Goal: Contribute content: Contribute content

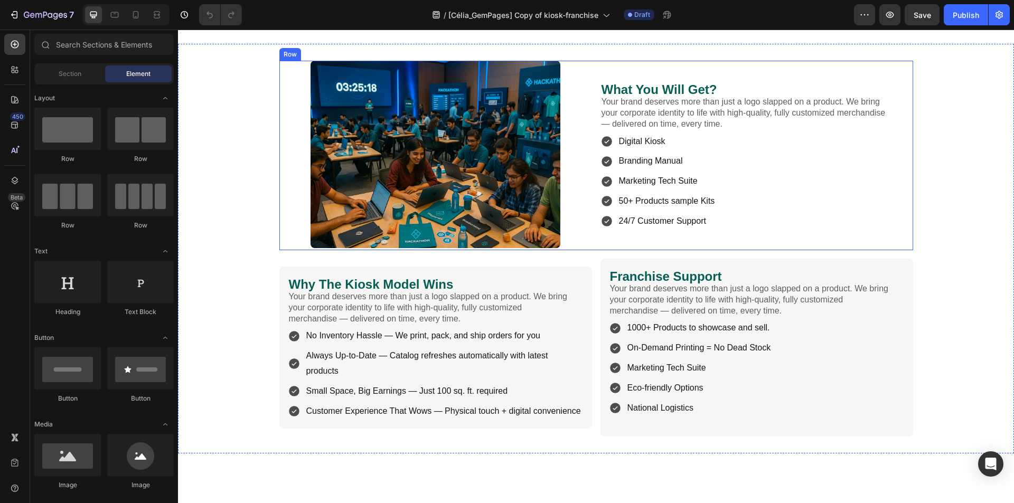
scroll to position [1129, 0]
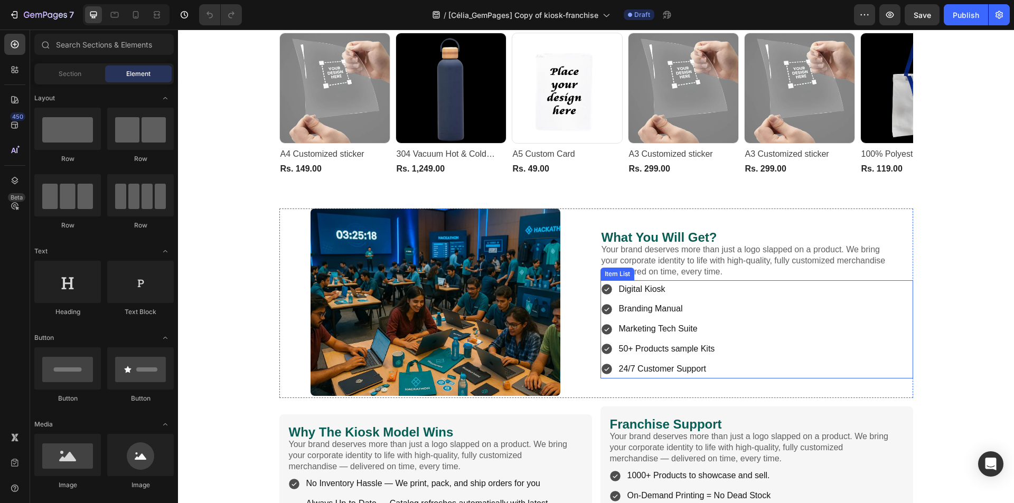
click at [603, 291] on icon at bounding box center [606, 289] width 11 height 11
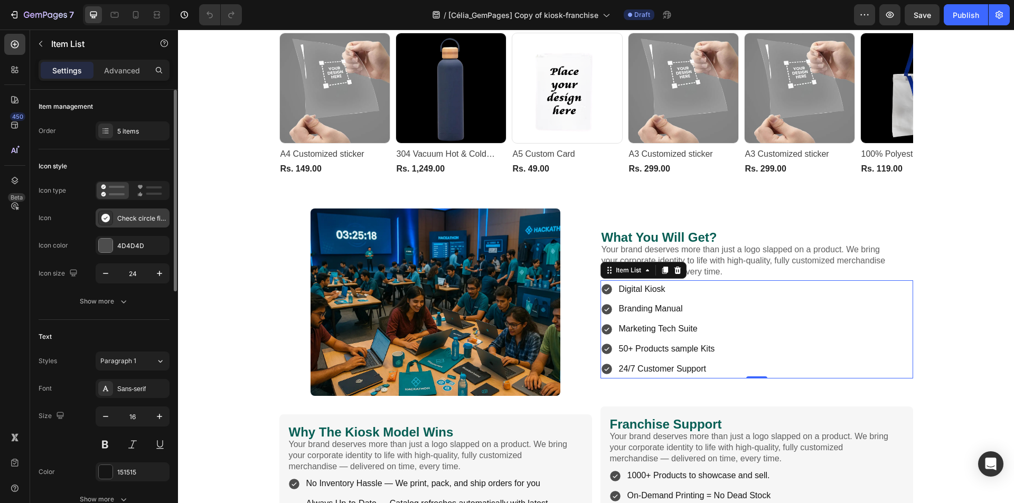
click at [117, 219] on div "Check circle filled" at bounding box center [133, 218] width 74 height 19
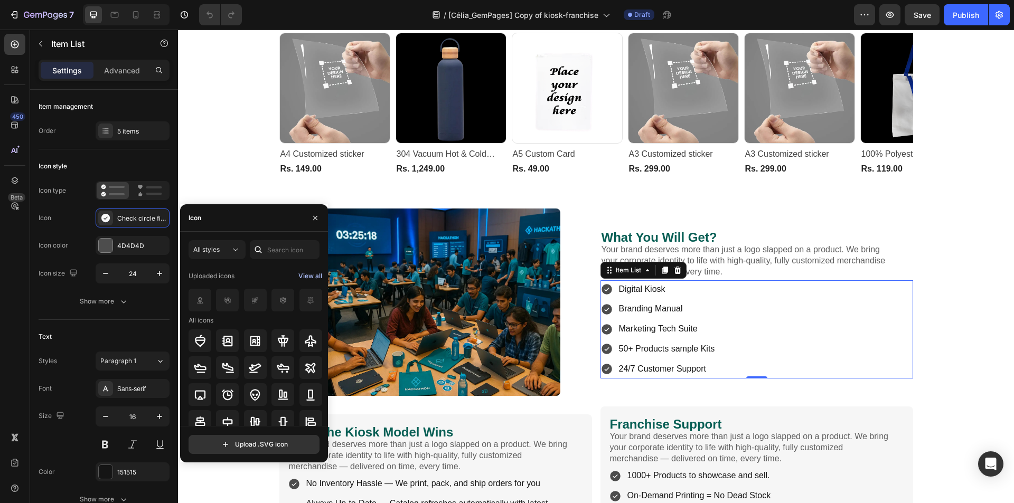
click at [308, 276] on div "View all" at bounding box center [310, 276] width 24 height 13
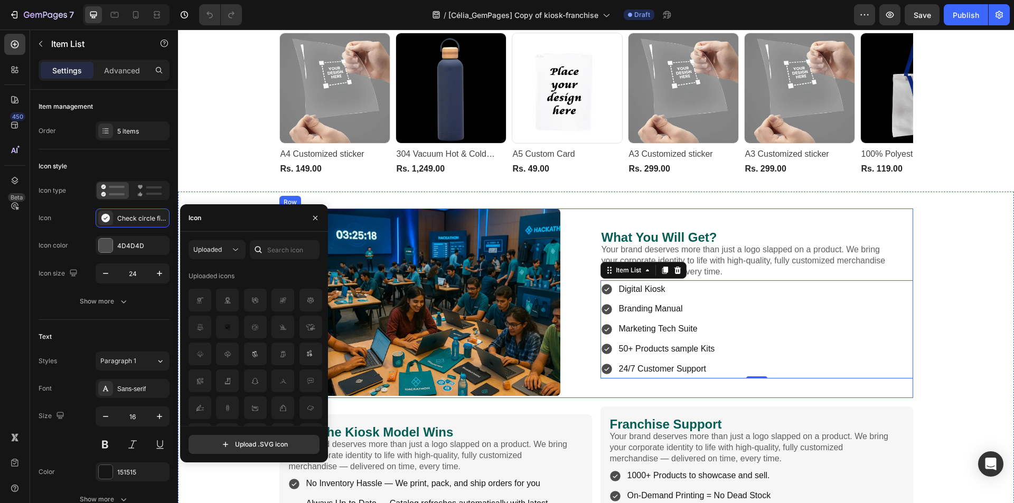
click at [739, 212] on div "What You Will Get? Heading Your brand deserves more than just a logo slapped on…" at bounding box center [756, 304] width 313 height 190
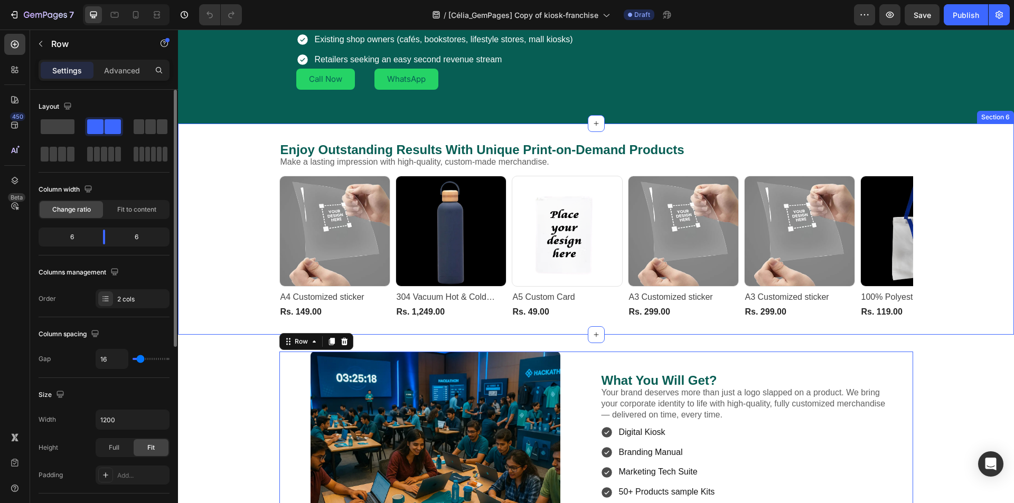
scroll to position [675, 0]
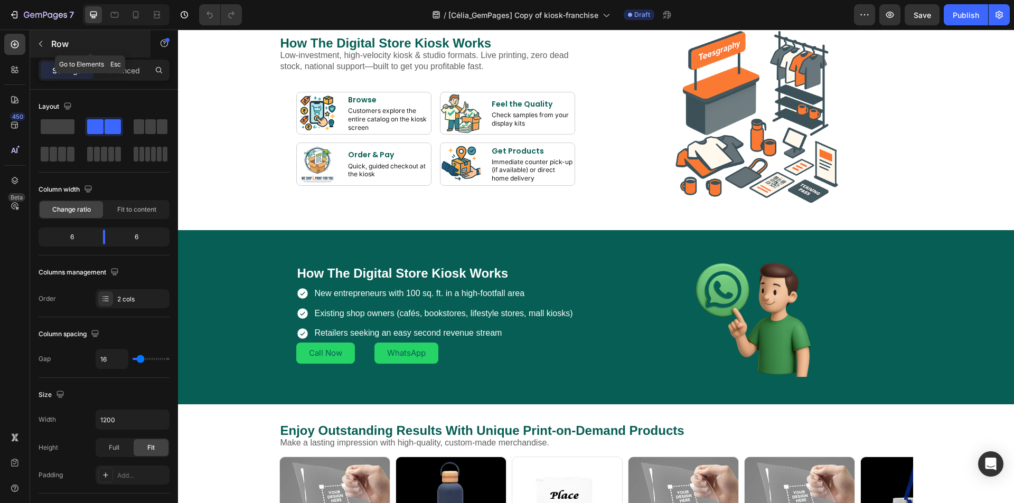
click at [40, 45] on icon "button" at bounding box center [40, 44] width 8 height 8
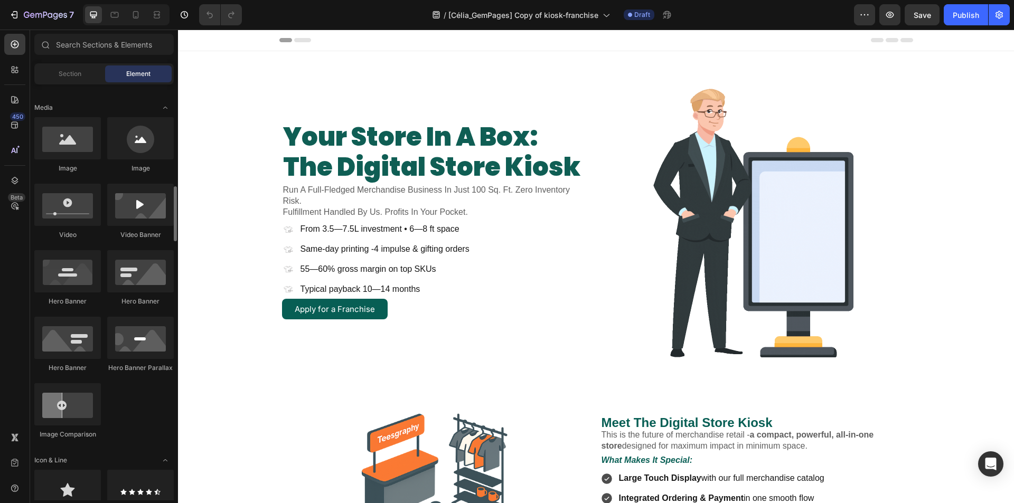
scroll to position [370, 0]
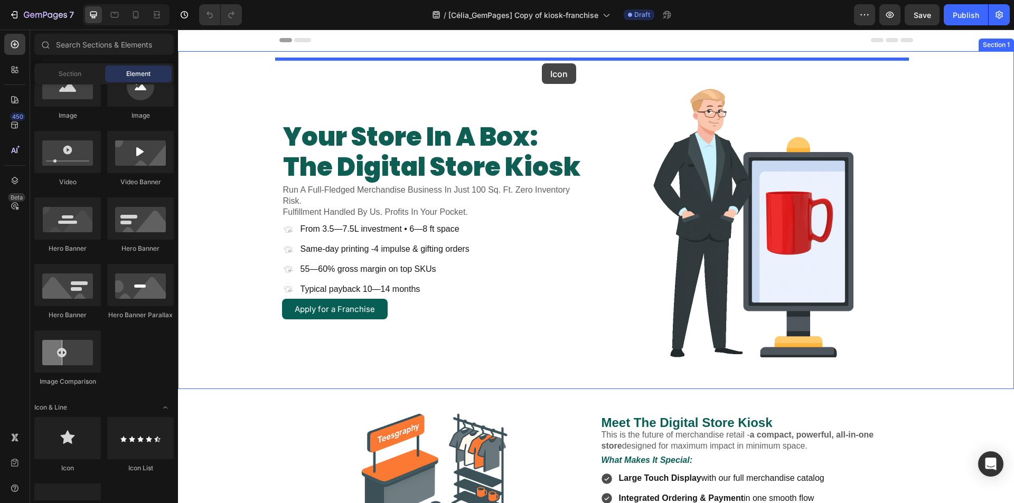
drag, startPoint x: 287, startPoint y: 455, endPoint x: 542, endPoint y: 63, distance: 467.8
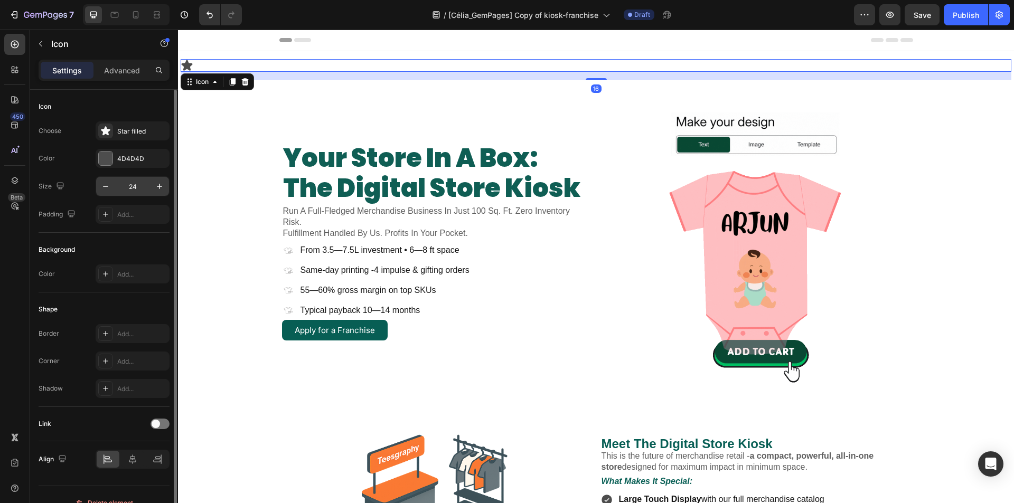
click at [136, 187] on input "24" at bounding box center [132, 186] width 35 height 19
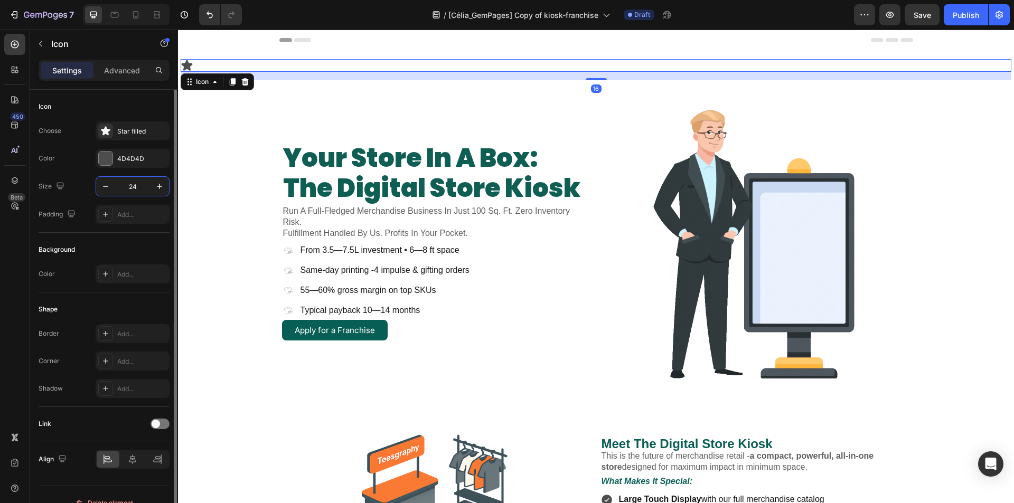
click at [136, 187] on input "24" at bounding box center [132, 186] width 35 height 19
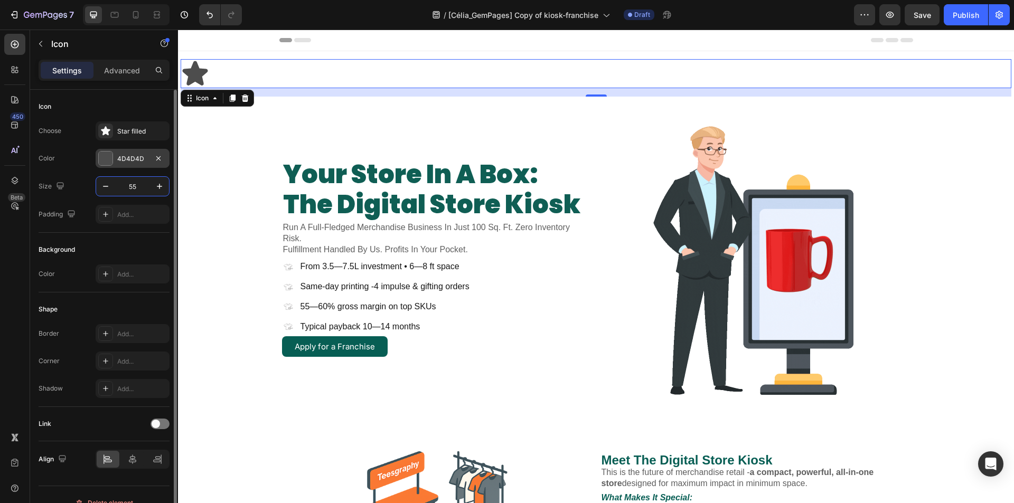
click at [105, 154] on div at bounding box center [106, 159] width 14 height 14
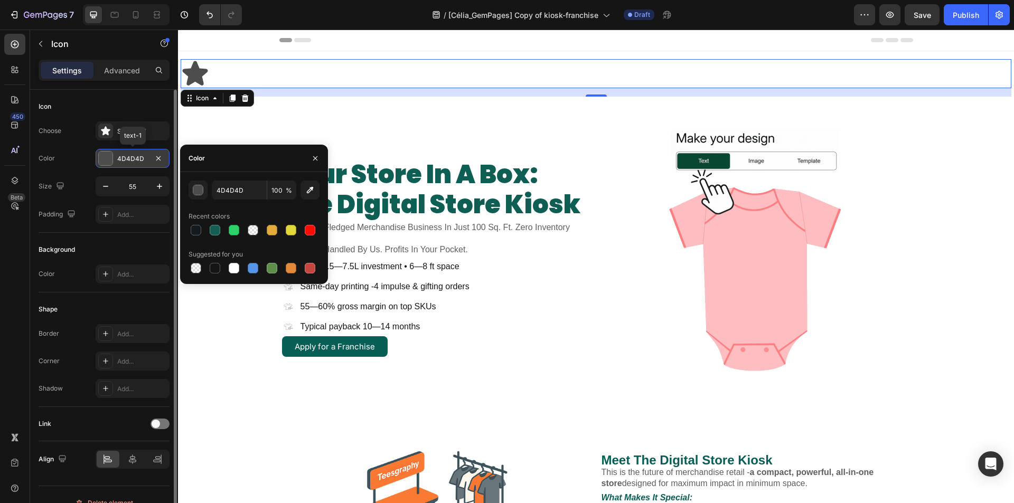
click at [105, 154] on div at bounding box center [106, 159] width 14 height 14
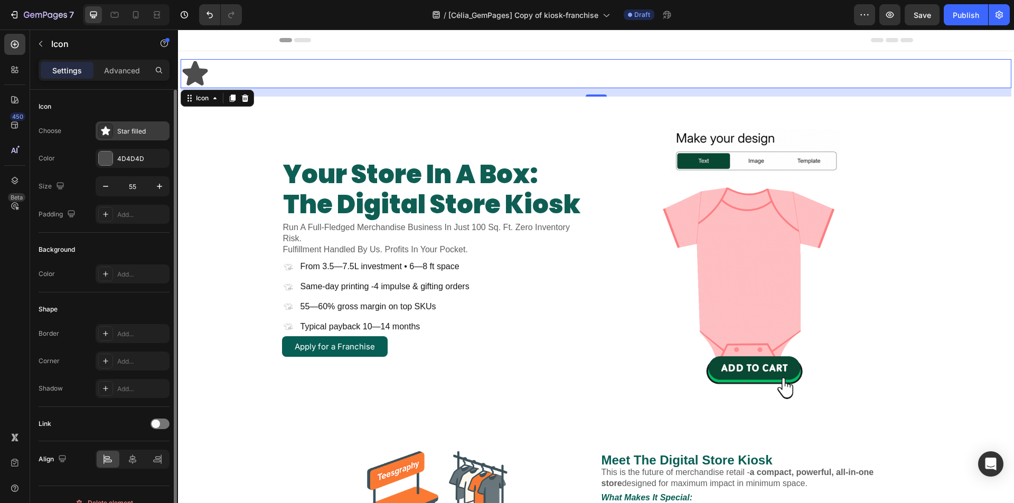
click at [119, 135] on div "Star filled" at bounding box center [142, 132] width 50 height 10
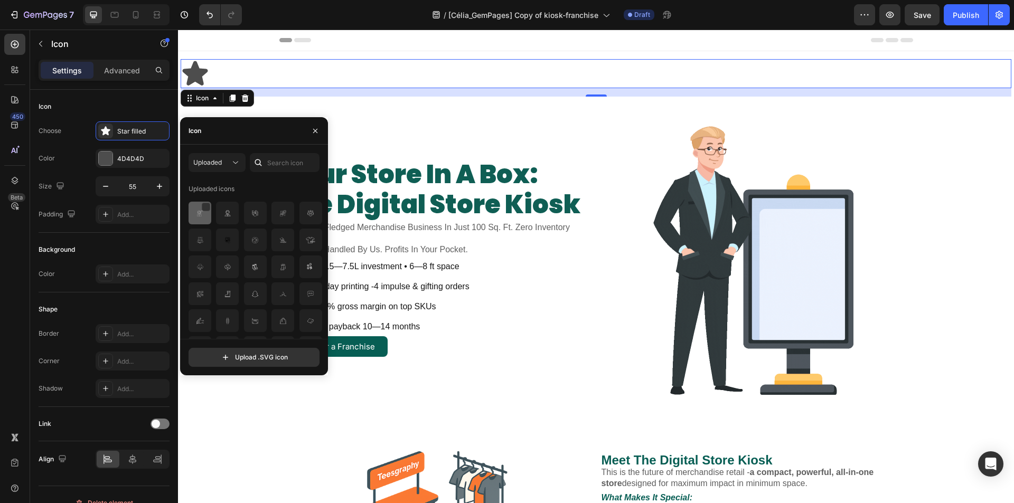
click at [198, 212] on img at bounding box center [200, 213] width 13 height 13
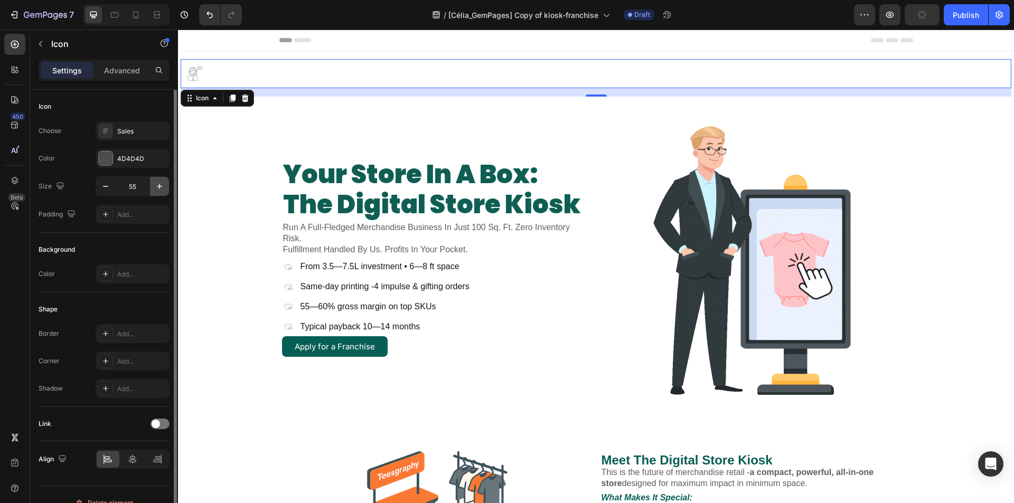
click at [156, 188] on icon "button" at bounding box center [159, 186] width 11 height 11
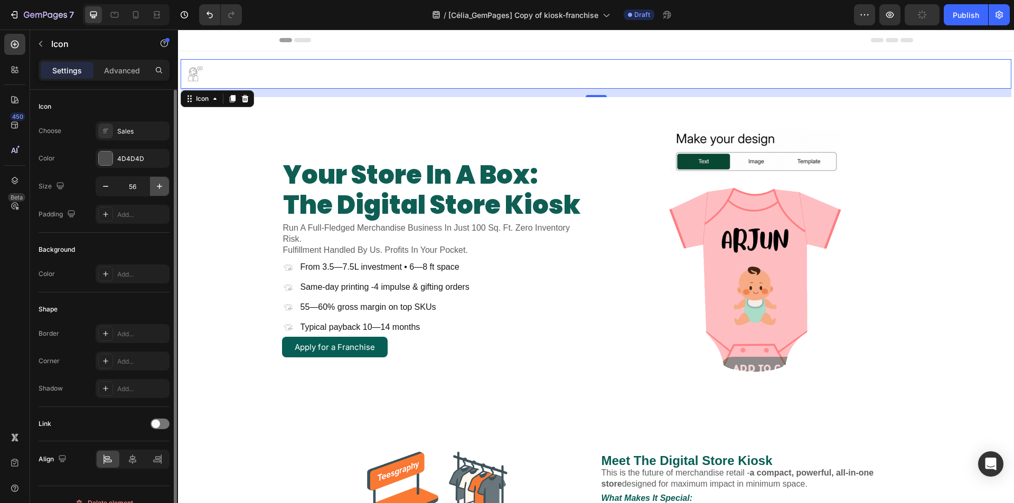
click at [156, 188] on icon "button" at bounding box center [159, 186] width 11 height 11
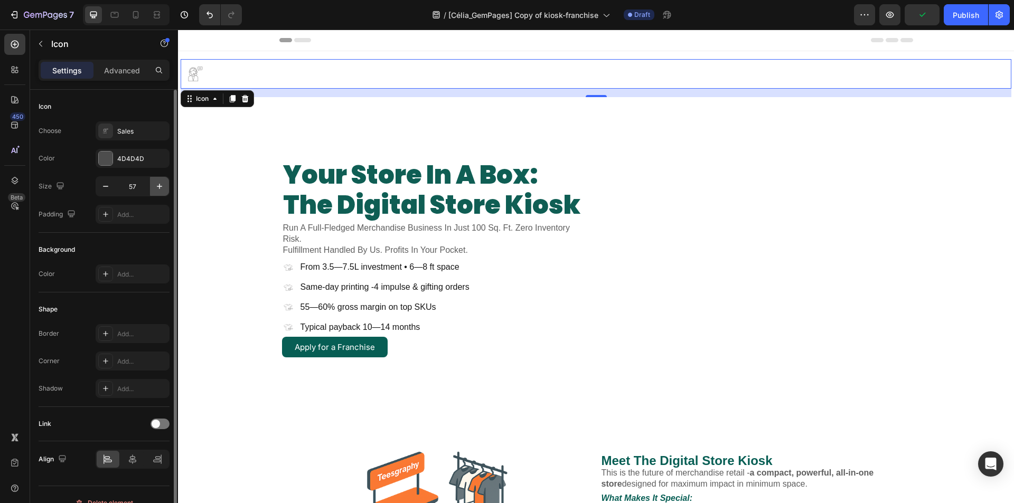
click at [156, 188] on icon "button" at bounding box center [159, 186] width 11 height 11
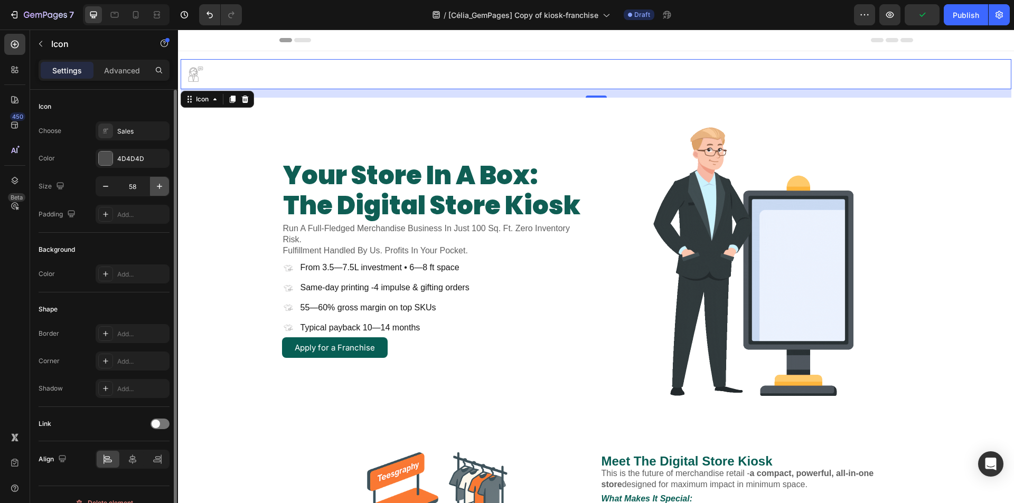
click at [156, 188] on icon "button" at bounding box center [159, 186] width 11 height 11
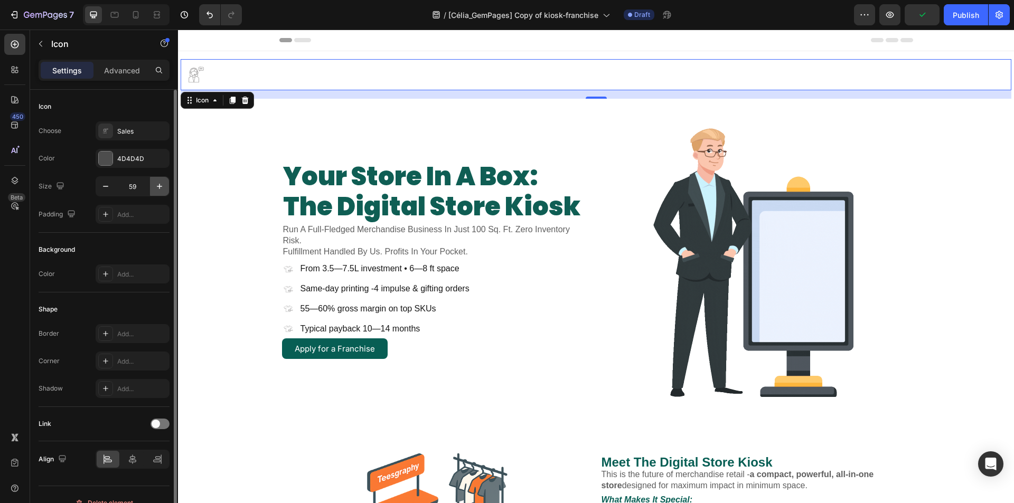
click at [156, 188] on icon "button" at bounding box center [159, 186] width 11 height 11
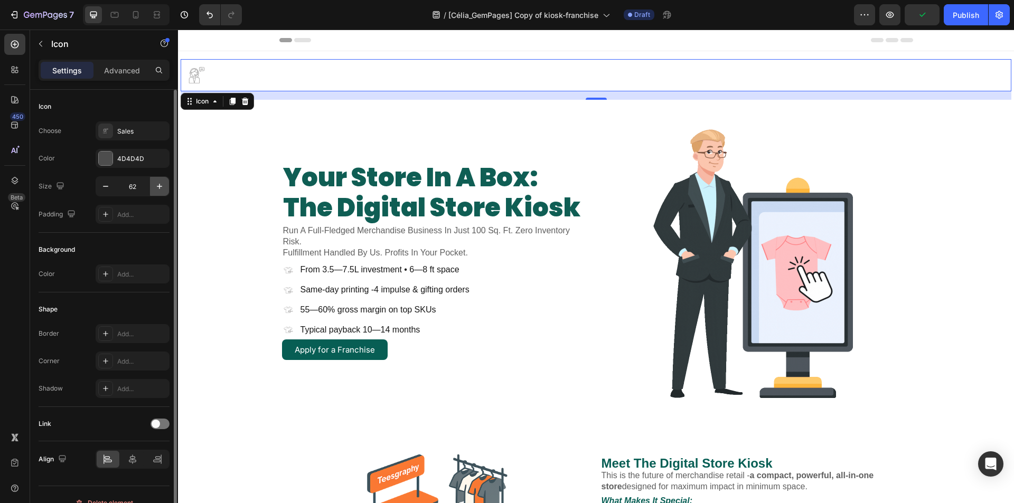
click at [156, 188] on icon "button" at bounding box center [159, 186] width 11 height 11
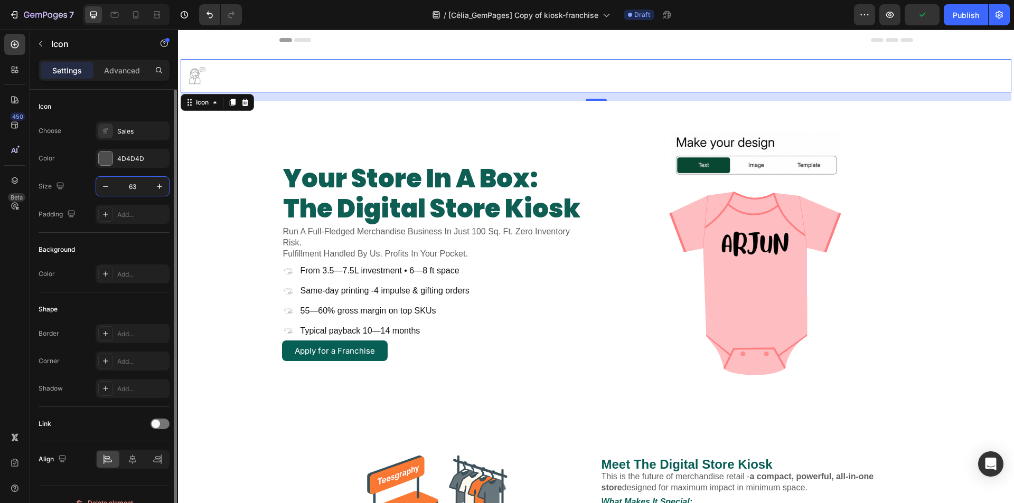
click at [138, 185] on input "63" at bounding box center [132, 186] width 35 height 19
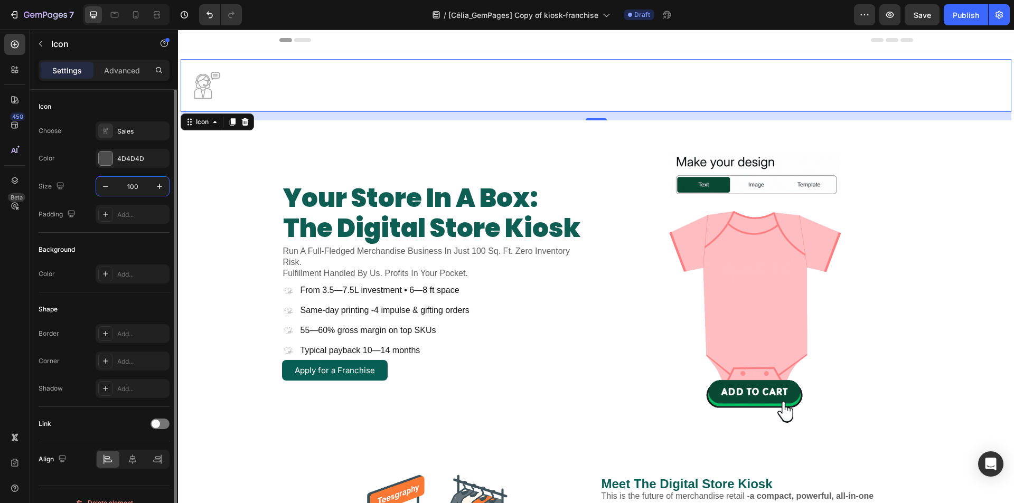
type input "100"
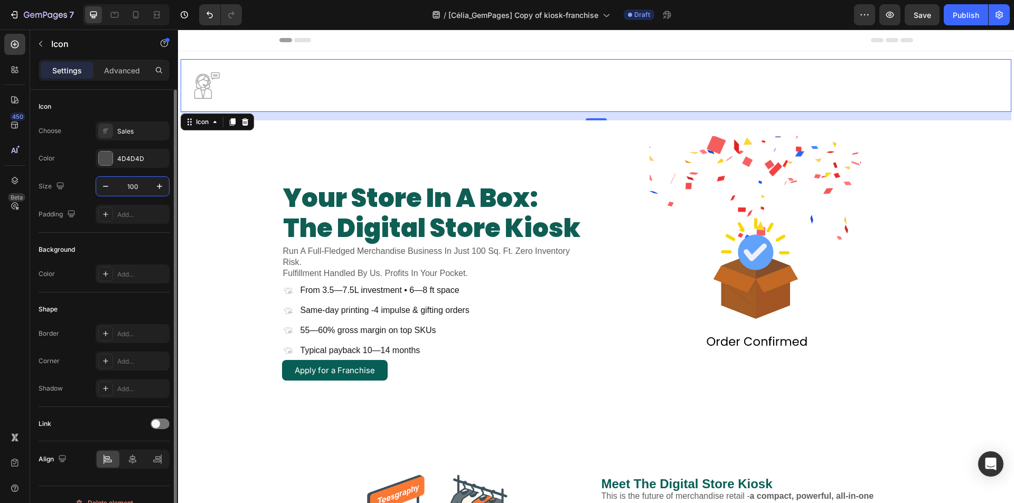
click at [80, 193] on div "Size 100" at bounding box center [104, 186] width 131 height 20
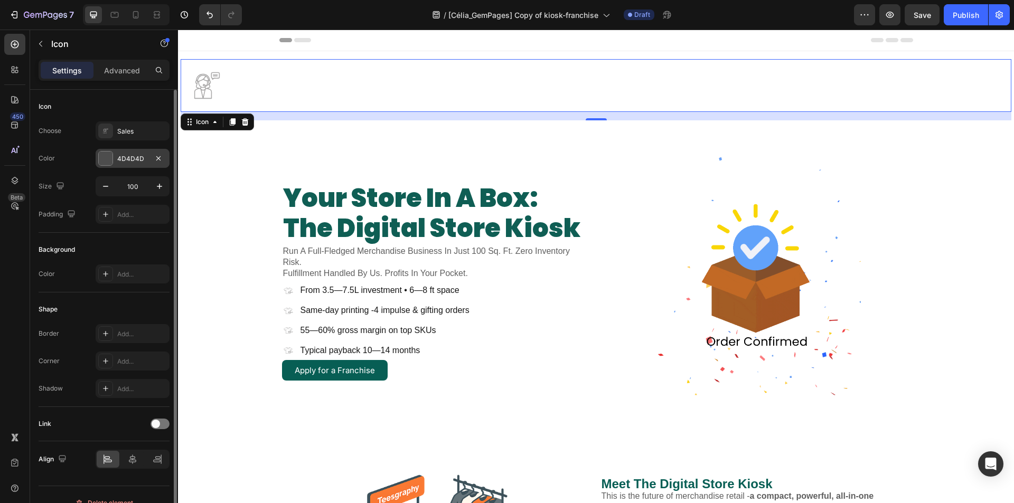
click at [104, 155] on div at bounding box center [106, 159] width 14 height 14
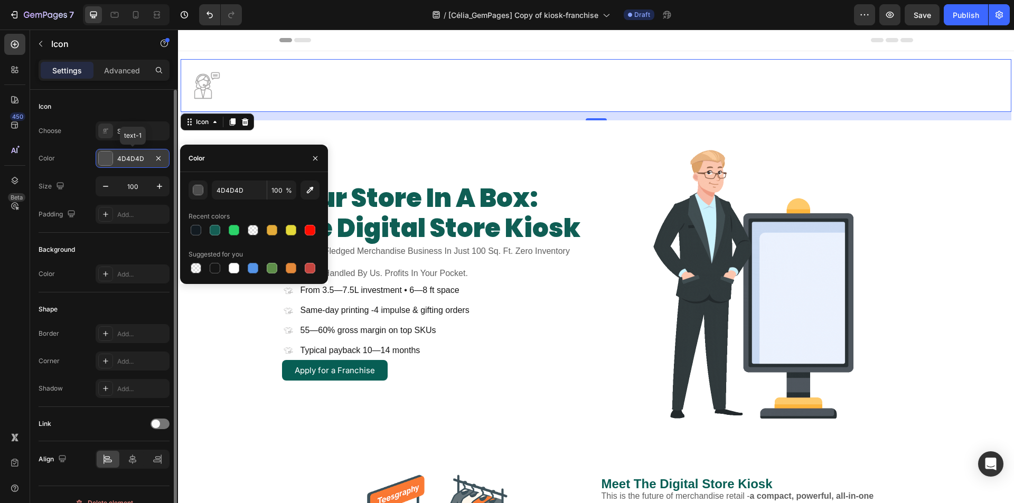
click at [104, 155] on div at bounding box center [106, 159] width 14 height 14
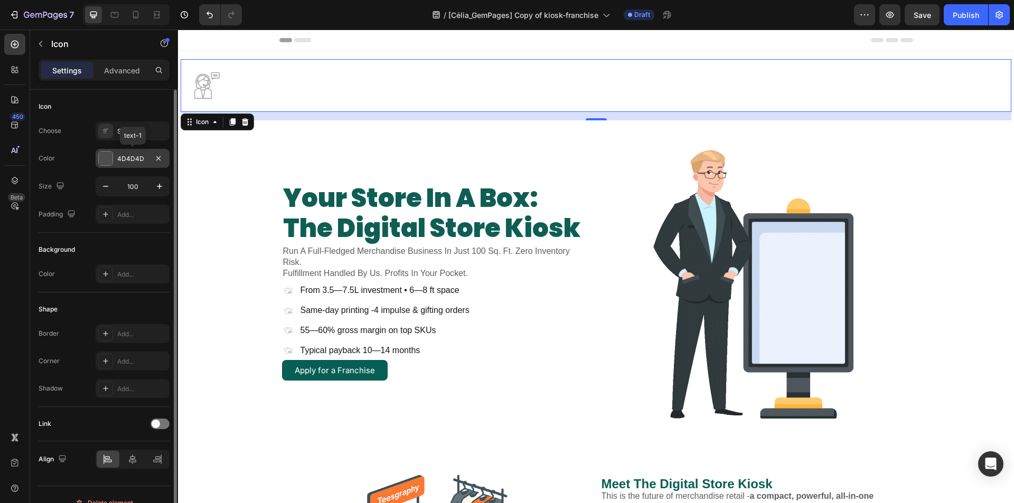
click at [106, 155] on div at bounding box center [106, 159] width 14 height 14
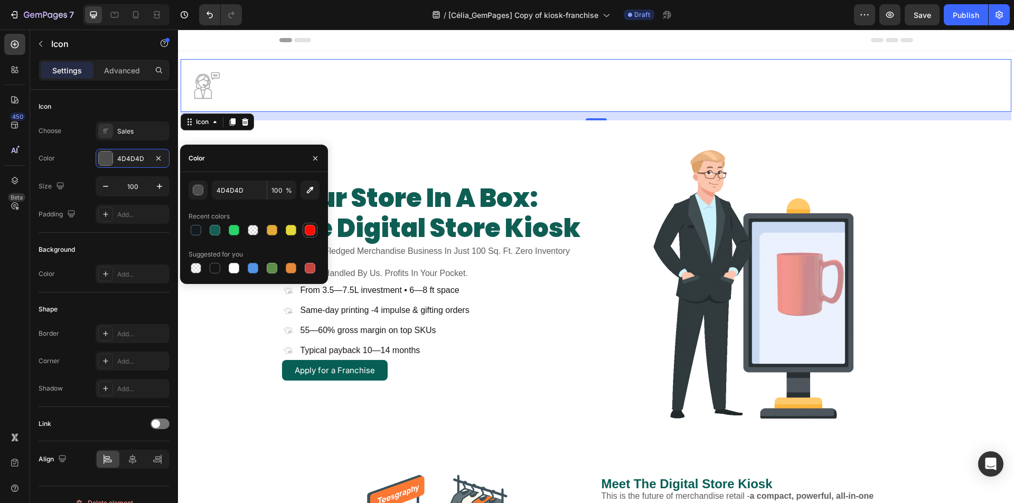
drag, startPoint x: 293, startPoint y: 229, endPoint x: 308, endPoint y: 230, distance: 14.8
click at [294, 229] on div at bounding box center [291, 230] width 11 height 11
click at [315, 230] on div at bounding box center [310, 230] width 13 height 13
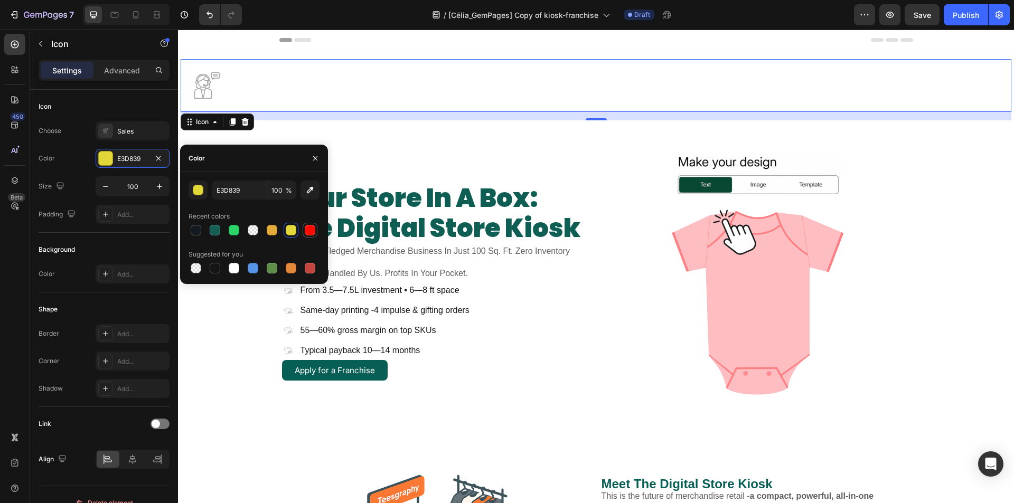
type input "FF0C00"
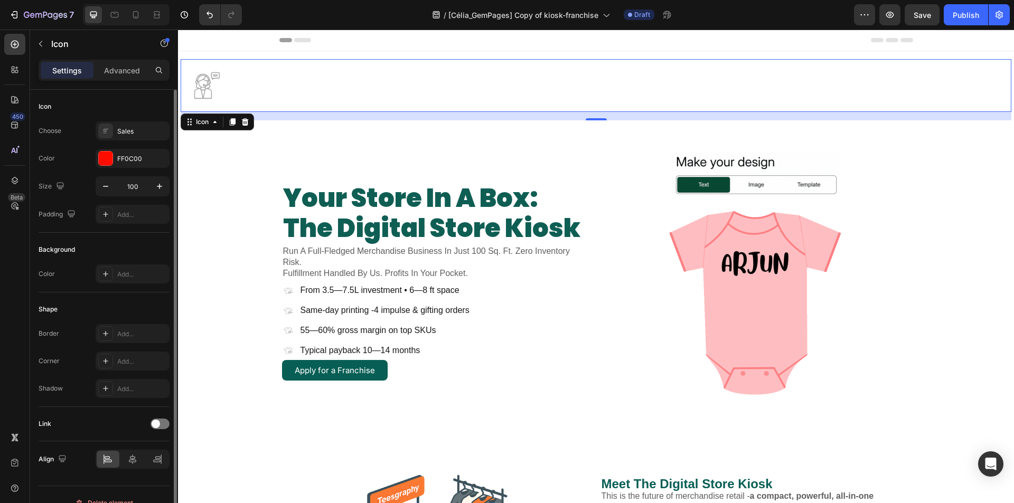
click at [64, 158] on div "Color FF0C00" at bounding box center [104, 158] width 131 height 19
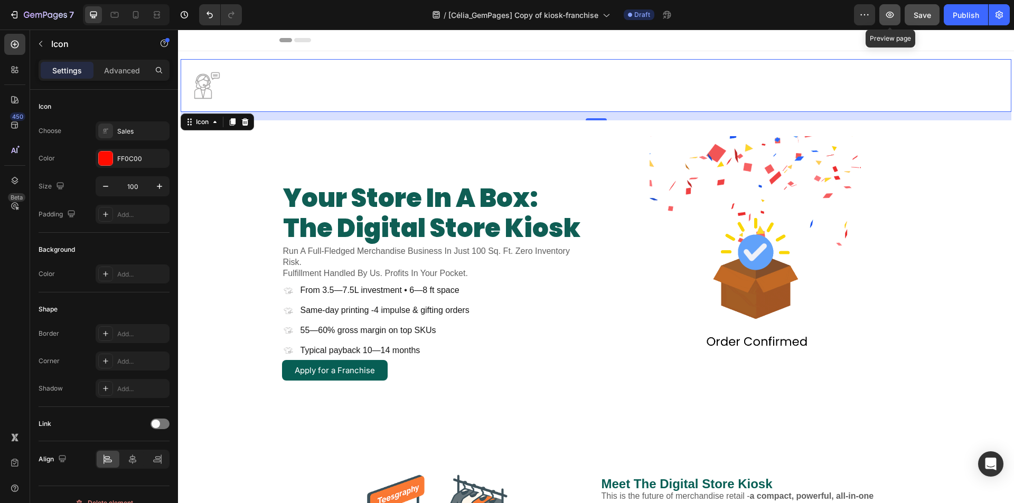
click at [895, 17] on icon "button" at bounding box center [890, 15] width 11 height 11
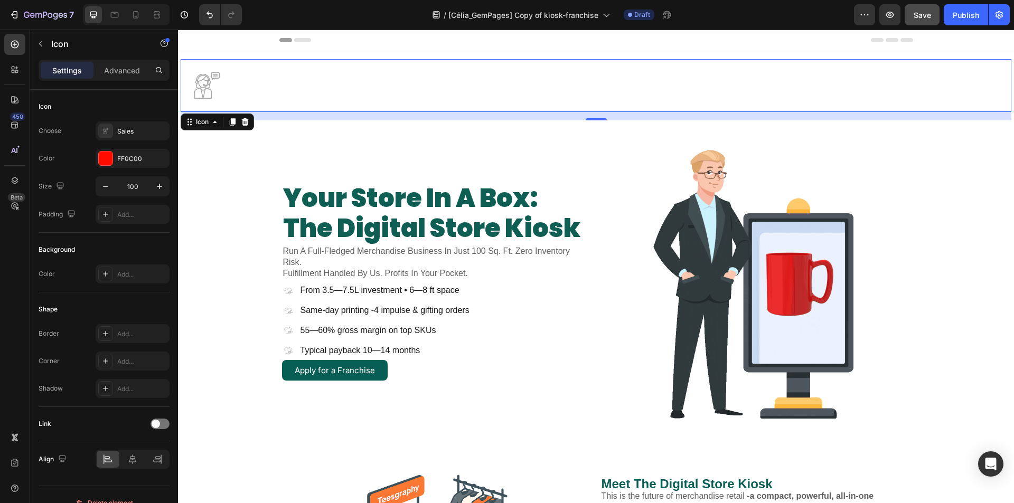
click at [286, 77] on div ".id581908632602411968 .cls-1 { fill: #a8a7a7; stroke-width: 0px; } Icon 16" at bounding box center [596, 85] width 831 height 53
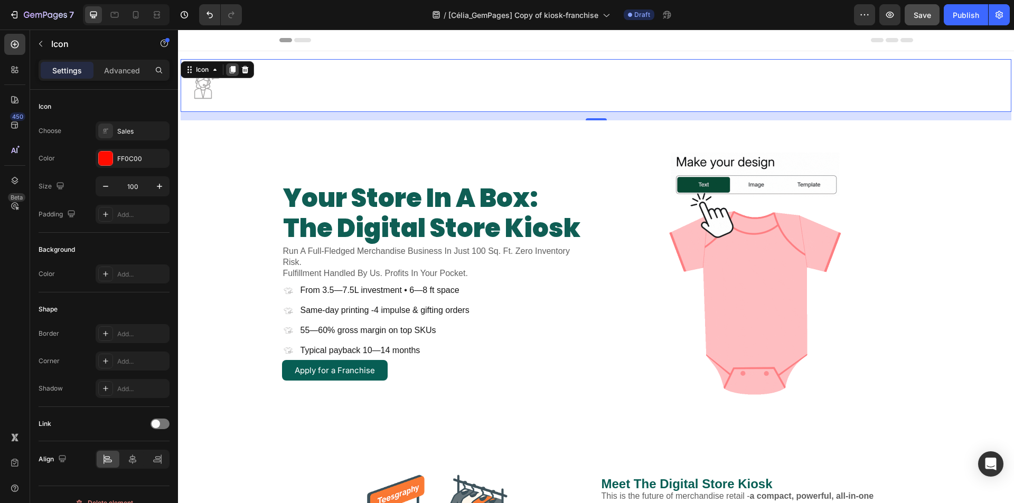
click at [232, 76] on div at bounding box center [232, 69] width 13 height 13
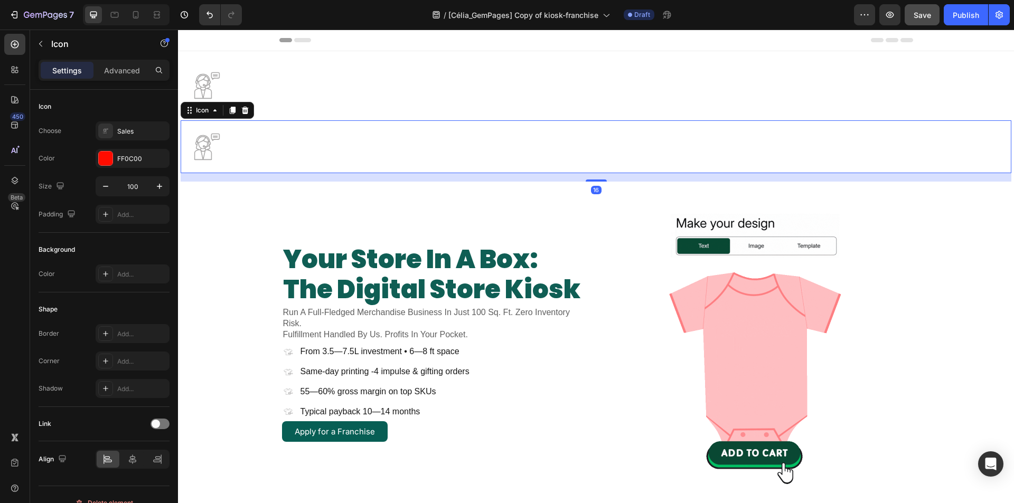
click at [211, 146] on icon ".id581908632602411968 .cls-1 { fill: #a8a7a7; stroke-width: 0px; }" at bounding box center [207, 146] width 53 height 53
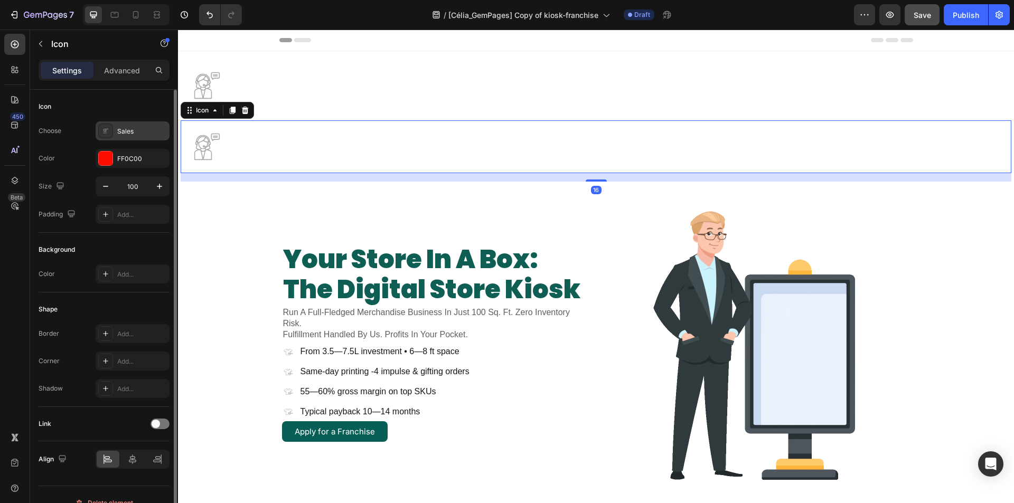
click at [99, 131] on div ".id581908632602411968 .cls-1 { fill: #a8a7a7; stroke-width: 0px; }" at bounding box center [105, 131] width 15 height 15
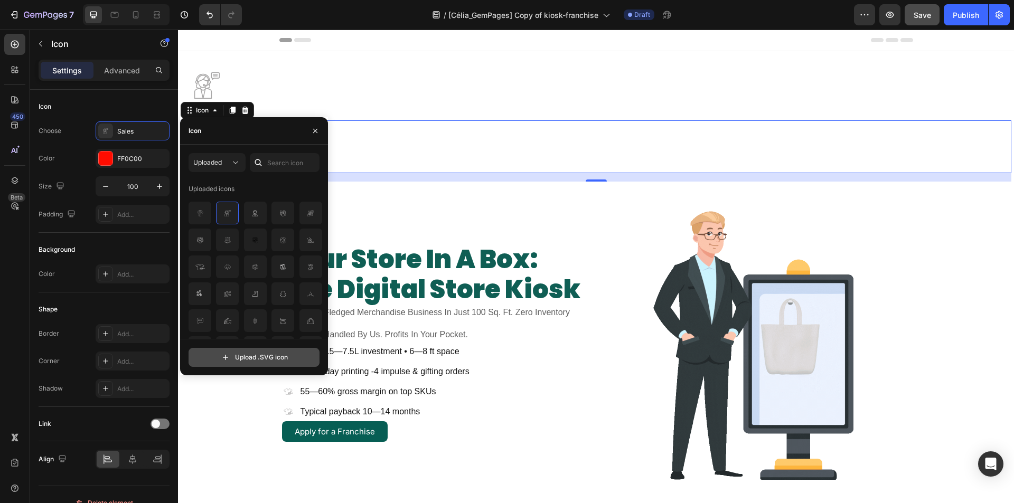
click at [234, 357] on input "file" at bounding box center [254, 358] width 130 height 18
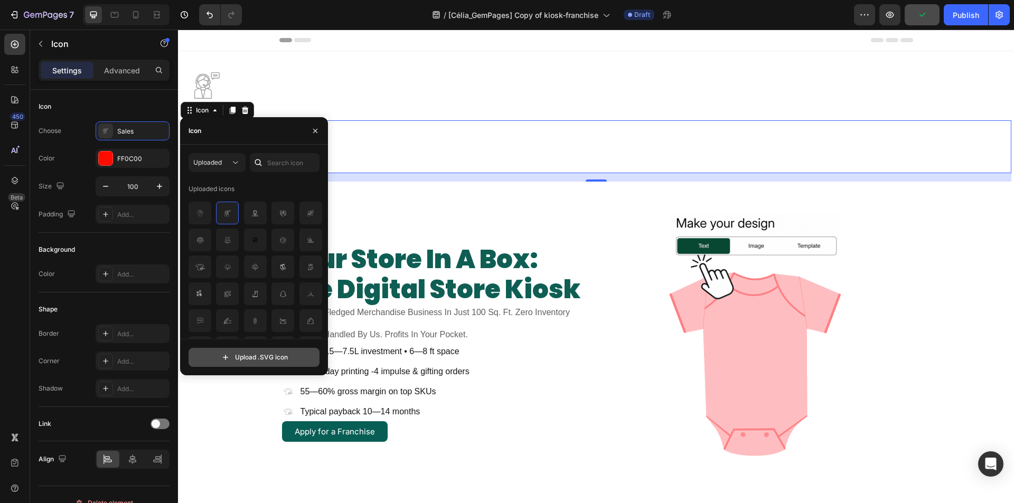
type input "C:\fakepath\checkicon001.svg"
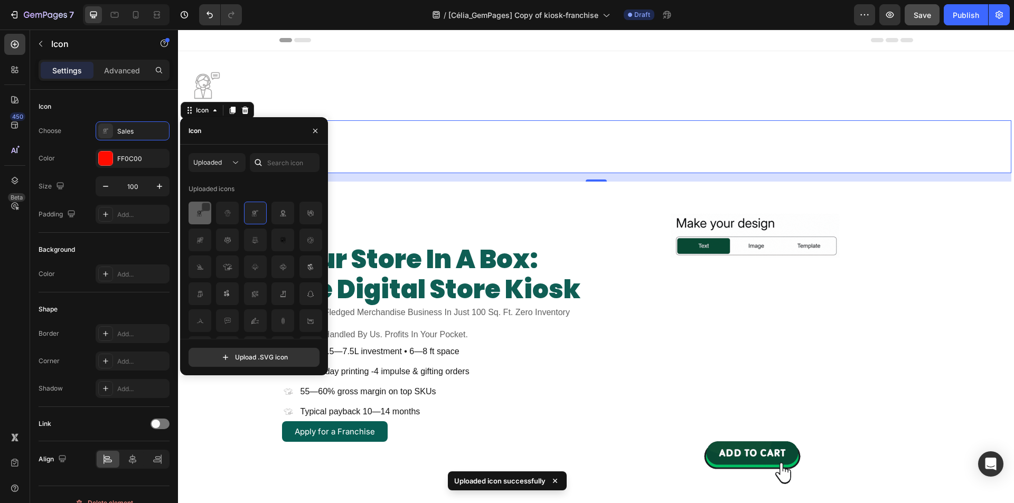
click at [198, 215] on img at bounding box center [200, 213] width 13 height 13
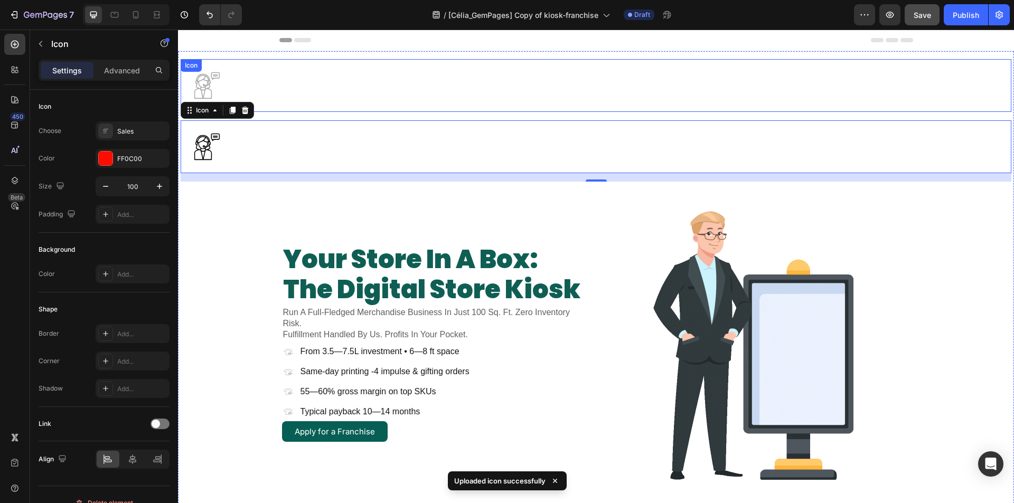
click at [389, 99] on div ".id581908632602411968 .cls-1 { fill: #a8a7a7; stroke-width: 0px; } Icon" at bounding box center [596, 85] width 831 height 53
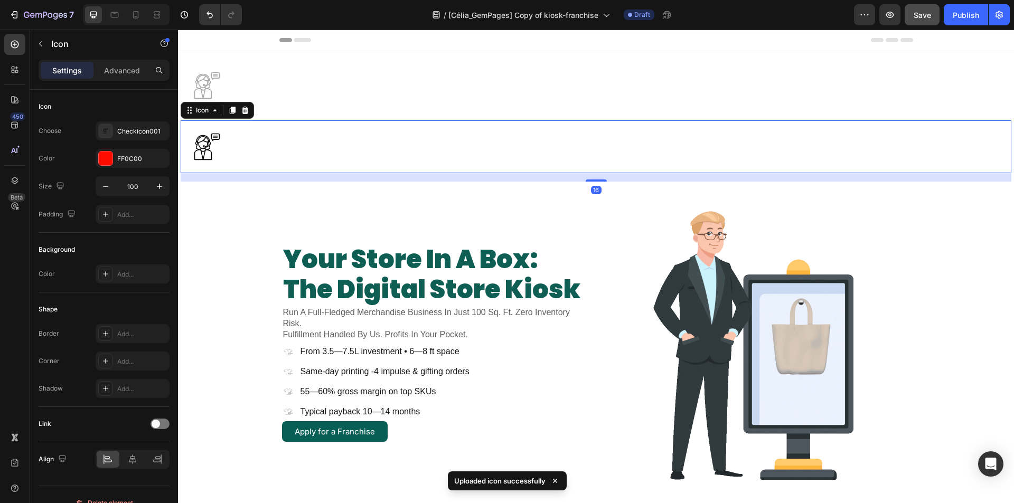
click at [207, 143] on icon at bounding box center [202, 147] width 17 height 25
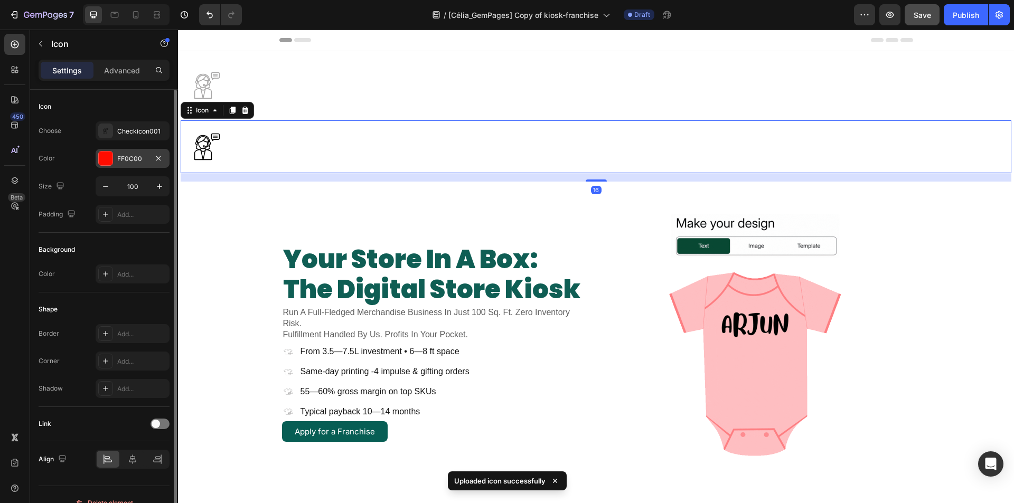
click at [106, 163] on div at bounding box center [106, 159] width 14 height 14
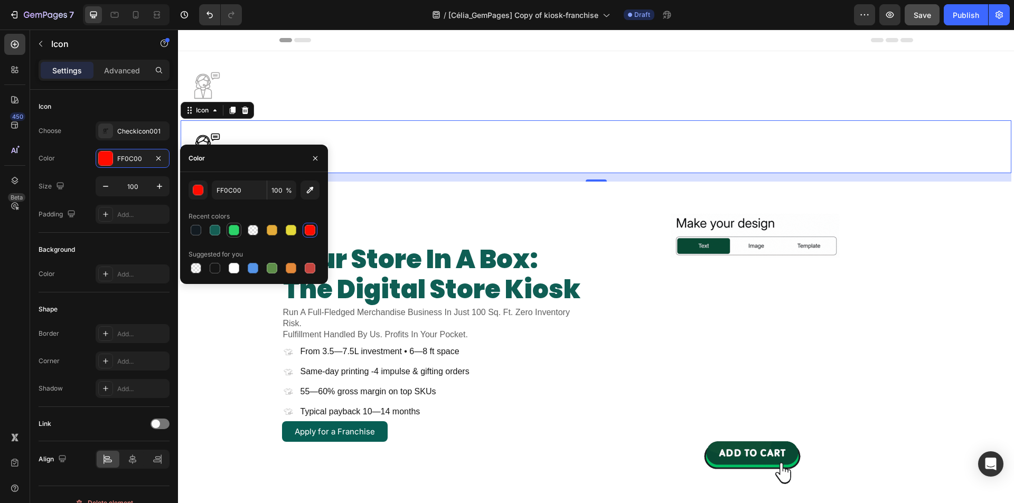
click at [236, 229] on div at bounding box center [234, 230] width 11 height 11
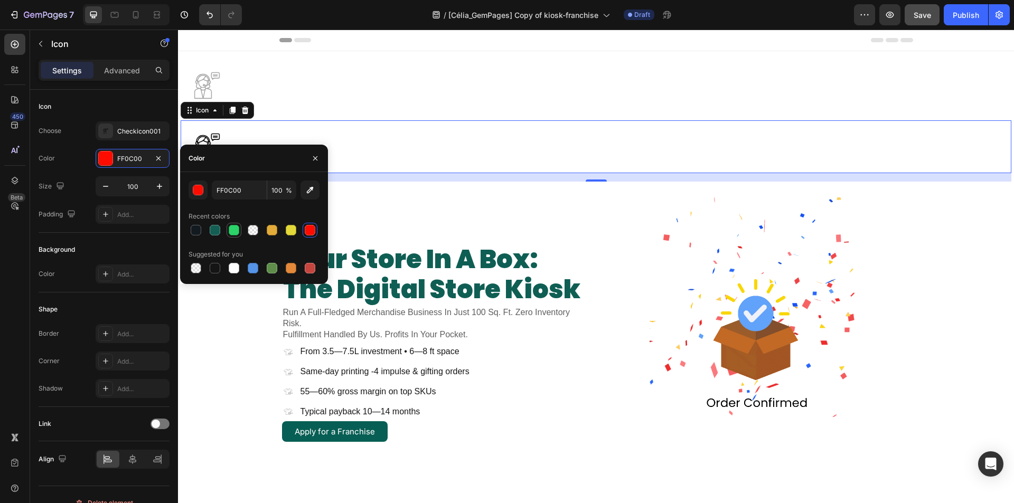
type input "2BD369"
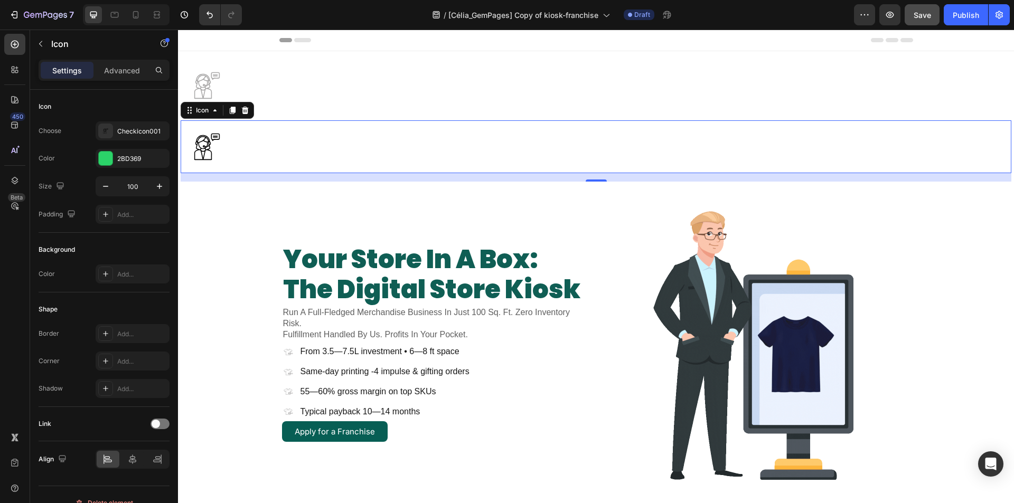
click at [386, 136] on div ".id581908960445989824 .id581908632602411968 .cls-1 { fill: currentColor; stroke…" at bounding box center [596, 146] width 831 height 53
click at [203, 154] on icon ".id581908960445989824 .id581908632602411968 .cls-1 { fill: currentColor; stroke…" at bounding box center [207, 146] width 53 height 53
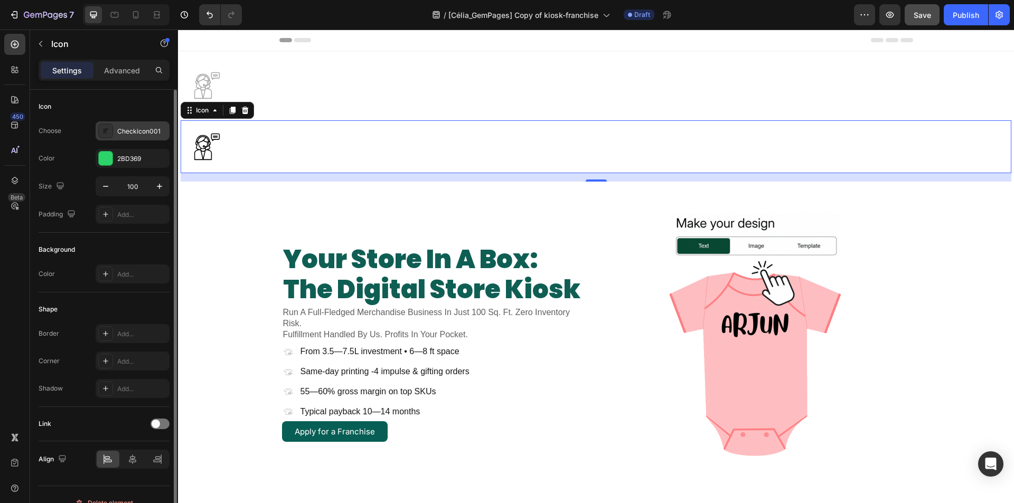
click at [109, 134] on icon ".id581908960445989824 .id581908632602411968 .cls-1 { fill: currentColor; stroke…" at bounding box center [105, 131] width 11 height 11
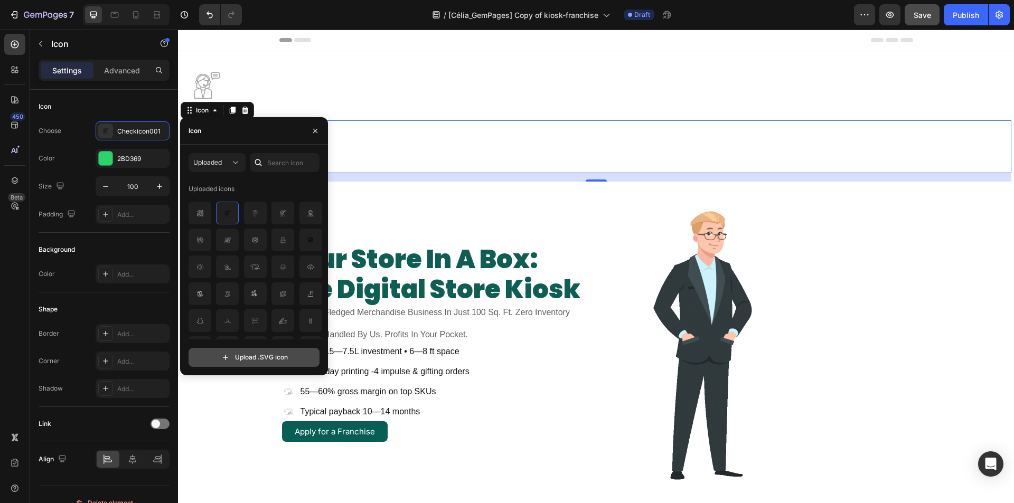
click at [244, 353] on input "file" at bounding box center [254, 358] width 130 height 18
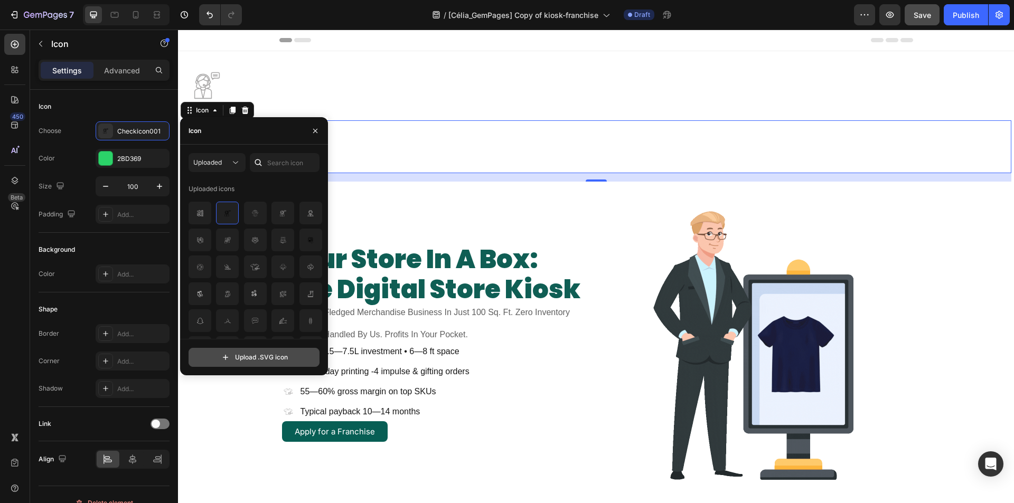
type input "C:\fakepath\checkicon001.svg"
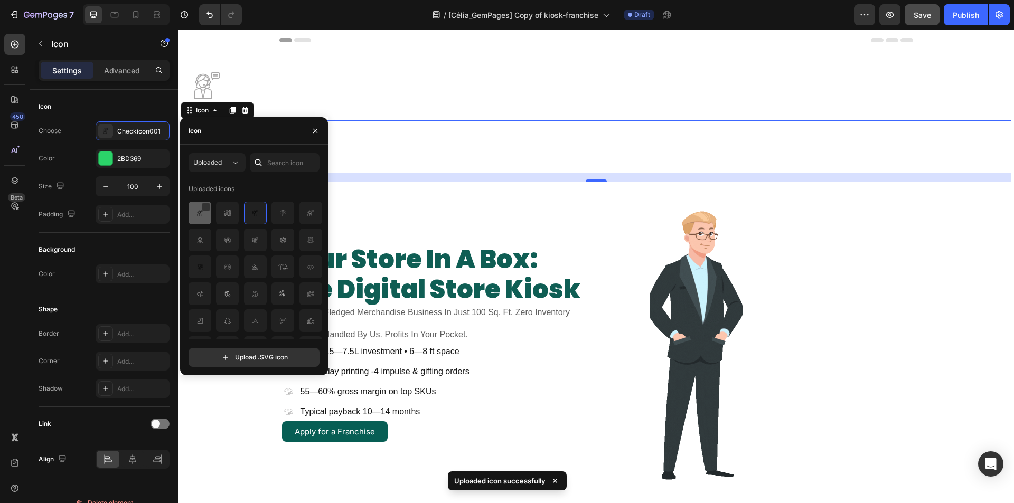
click at [195, 213] on img at bounding box center [200, 213] width 13 height 13
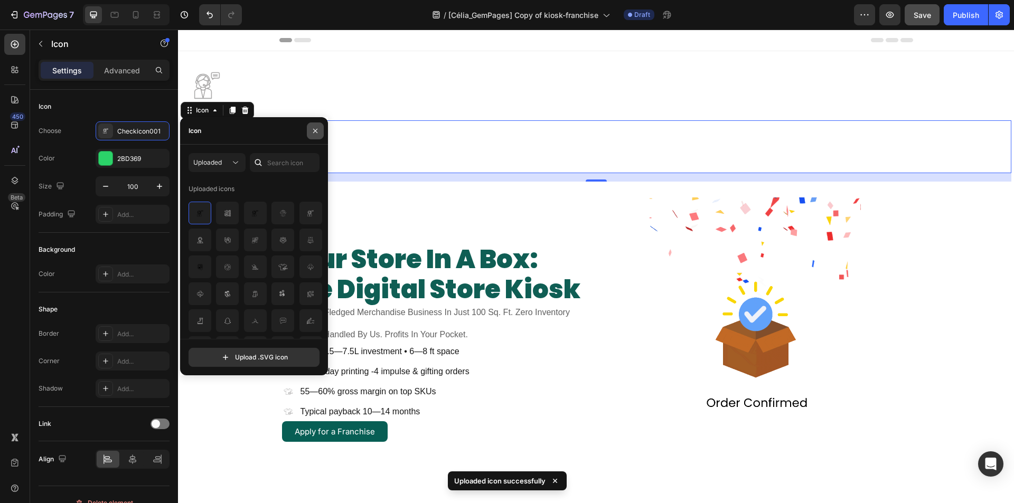
click at [314, 134] on icon "button" at bounding box center [315, 131] width 8 height 8
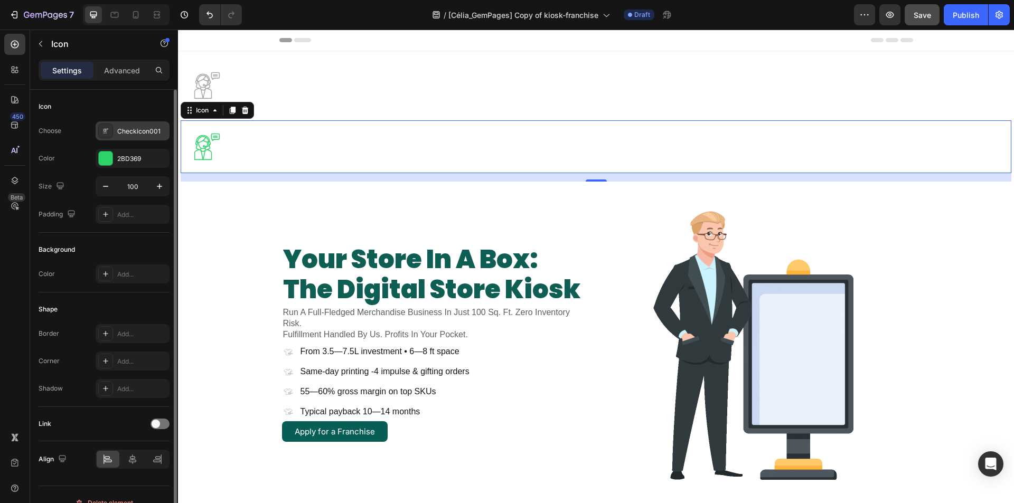
click at [104, 132] on icon ".id581909052888449632 .id581908632602411968 .cls-1 { stroke-width: 0px; }" at bounding box center [105, 131] width 11 height 11
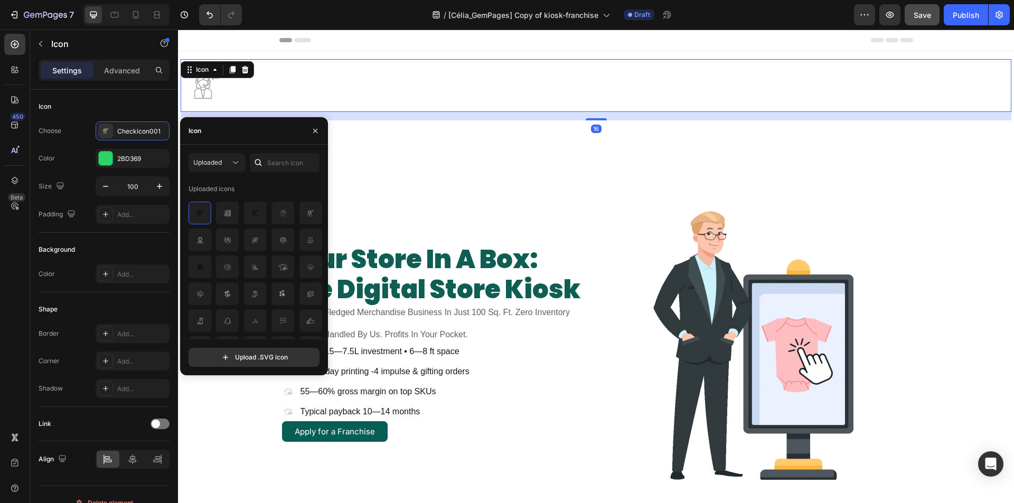
click at [202, 84] on icon ".id581908632602411968 .cls-1 { fill: #a8a7a7; stroke-width: 0px; }" at bounding box center [207, 85] width 53 height 53
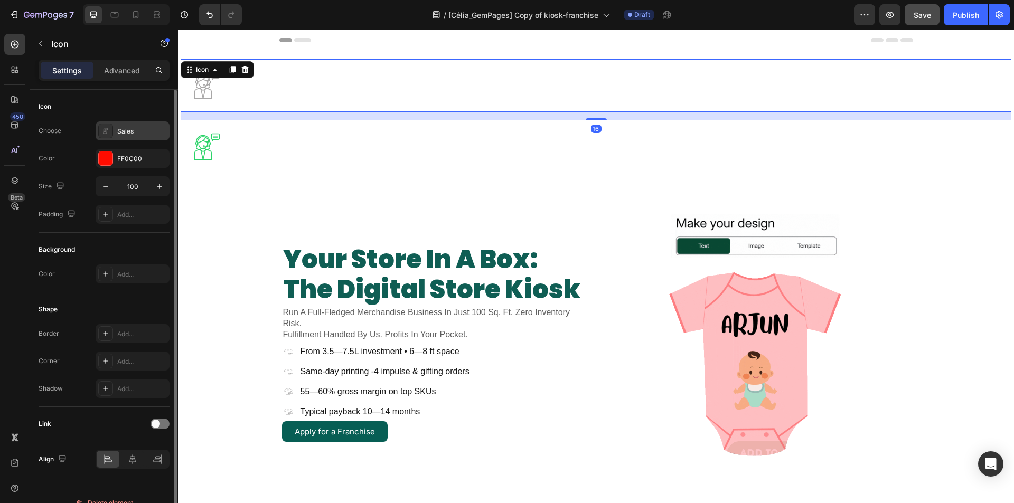
click at [102, 136] on div ".id581908632602411968 .cls-1 { fill: #a8a7a7; stroke-width: 0px; }" at bounding box center [105, 131] width 15 height 15
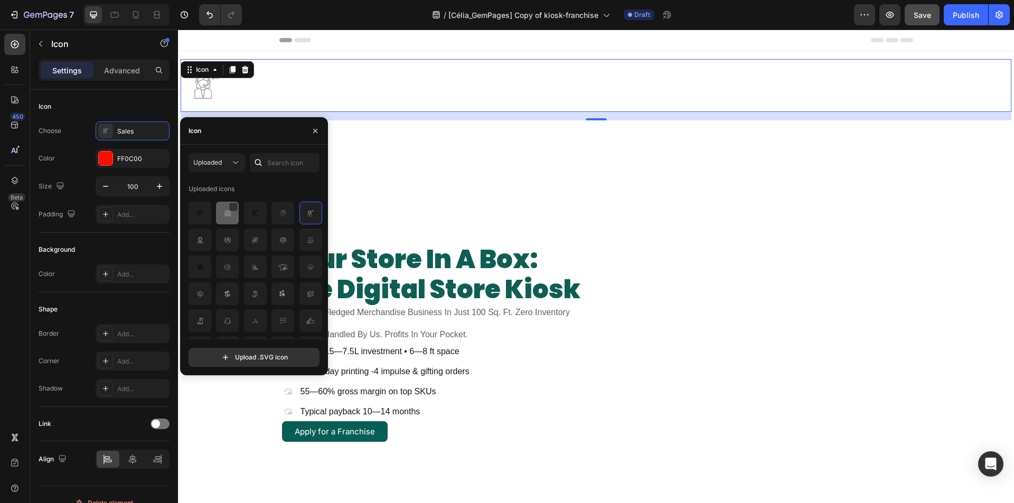
click at [244, 221] on div at bounding box center [255, 213] width 23 height 23
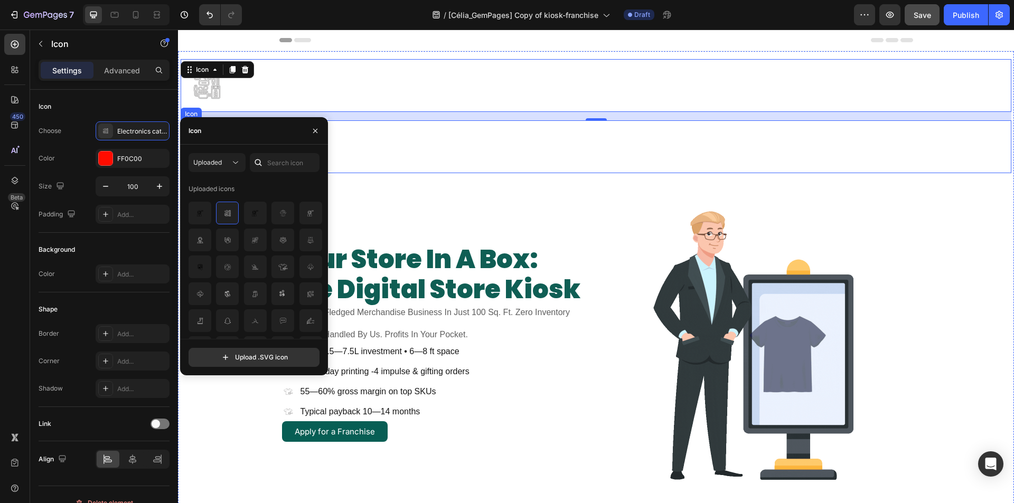
click at [492, 138] on div ".id581909052888449632 .id581908632602411968 .cls-1 { stroke-width: 0px; } Icon" at bounding box center [596, 146] width 831 height 53
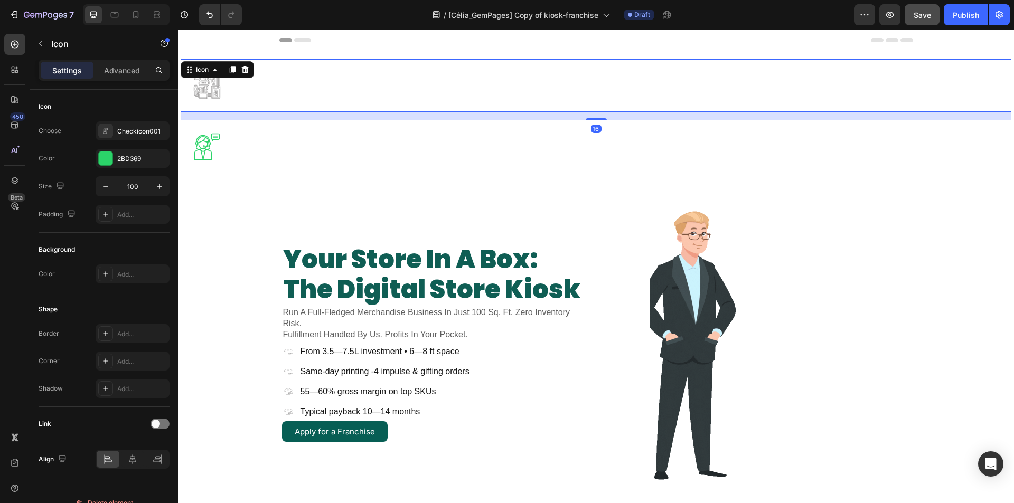
click at [213, 92] on icon ".id581909009401906112 .cls-1 { fill: #a8a7a7; }" at bounding box center [207, 85] width 53 height 53
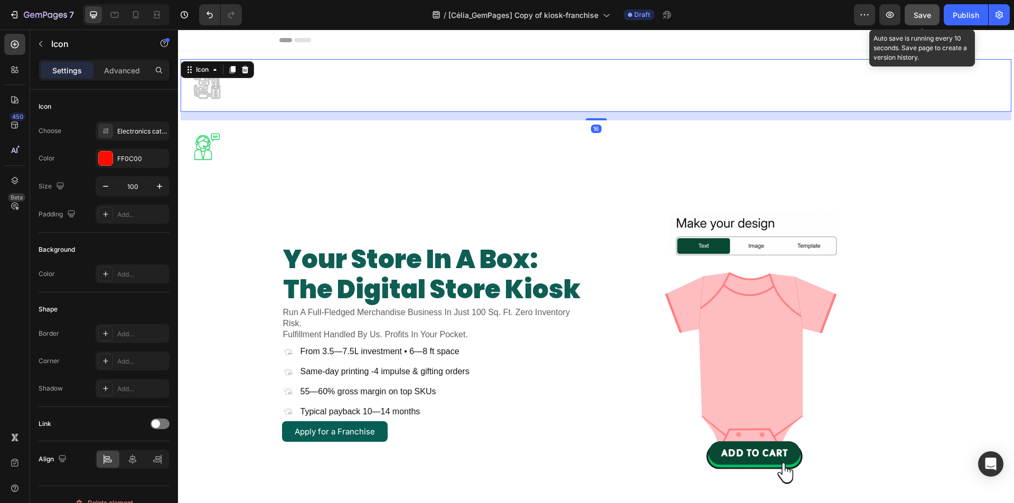
click at [922, 17] on span "Save" at bounding box center [922, 15] width 17 height 9
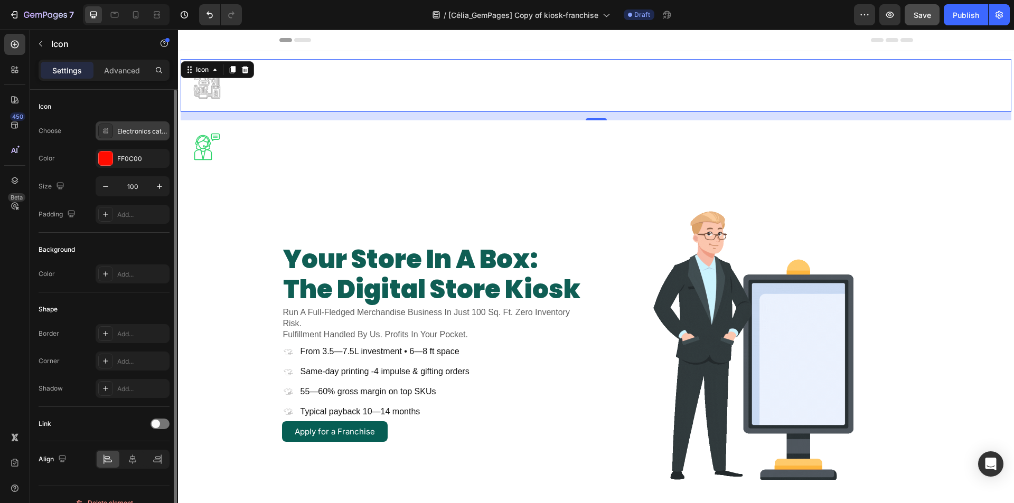
click at [102, 127] on icon ".id581909009401906112 .cls-1 { fill: #a8a7a7; }" at bounding box center [105, 131] width 11 height 11
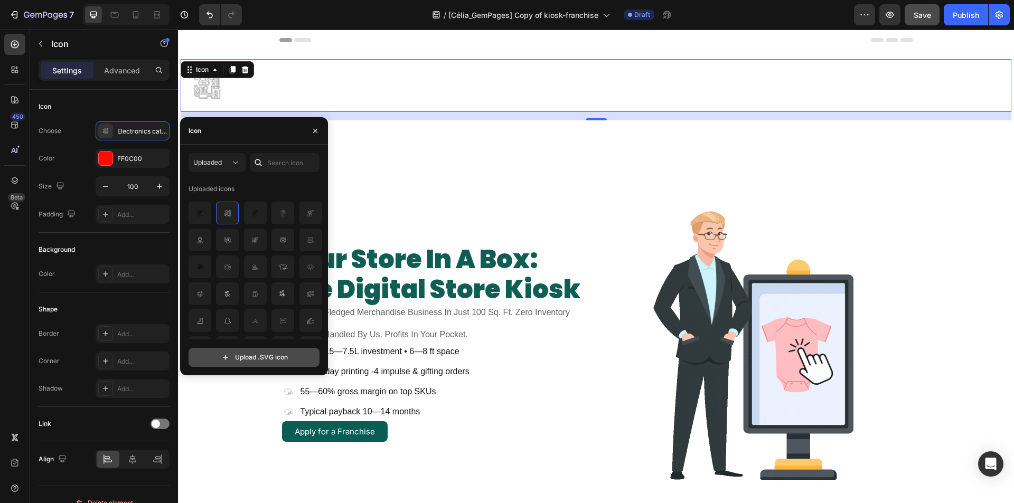
click at [251, 358] on input "file" at bounding box center [254, 358] width 130 height 18
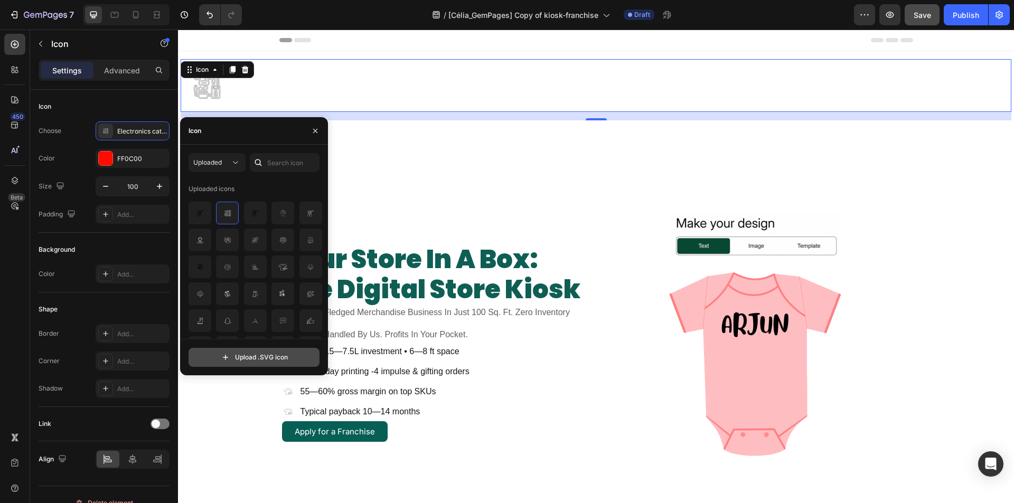
type input "C:\fakepath\checkicon001.svg"
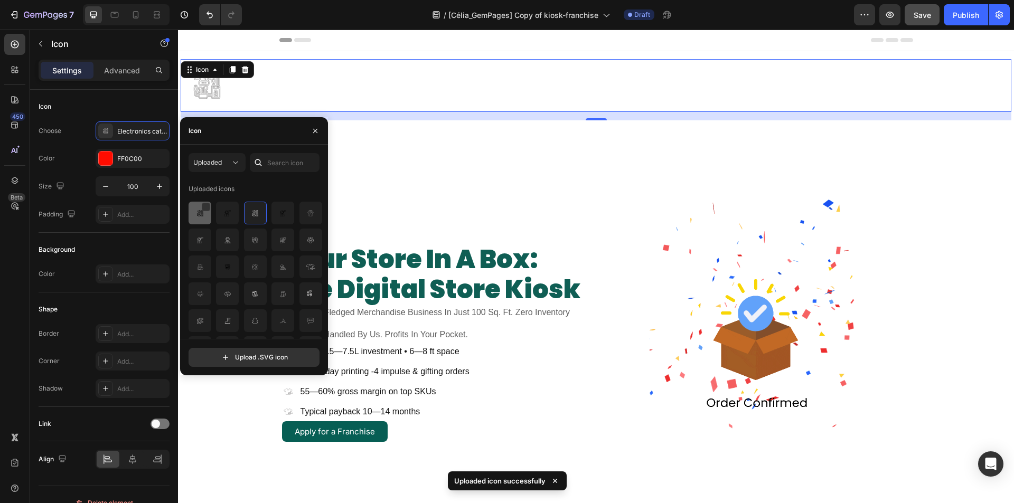
click at [197, 210] on img at bounding box center [200, 213] width 13 height 13
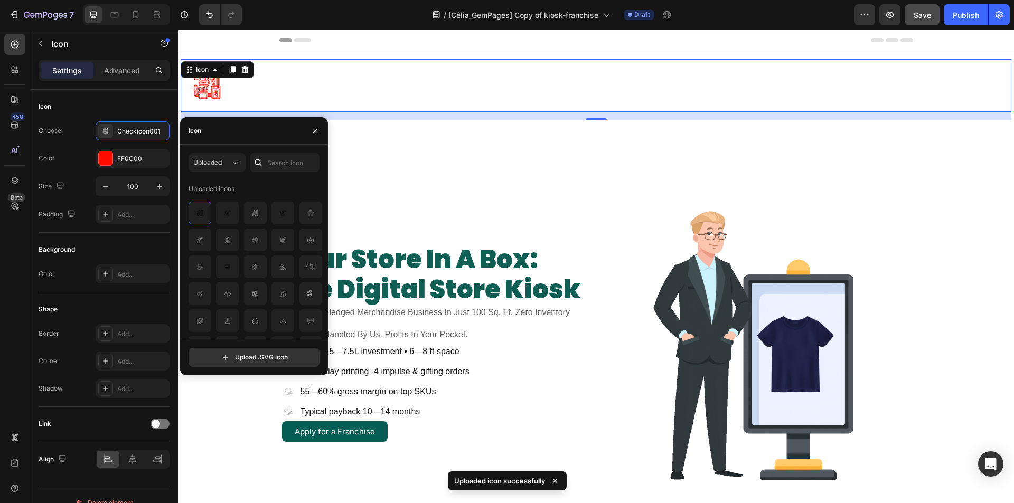
click at [324, 92] on div ".id581909260707824576 .id581909009401906112 .cls-1 { } Icon 16" at bounding box center [596, 85] width 831 height 53
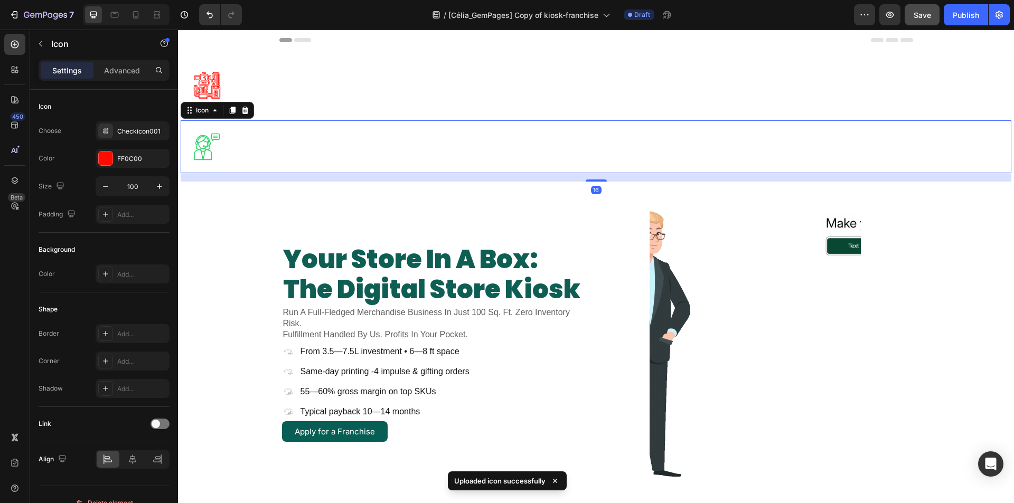
click at [254, 156] on div ".id581909052888449632 .id581908632602411968 .cls-1 { stroke-width: 0px; } Icon …" at bounding box center [596, 146] width 831 height 53
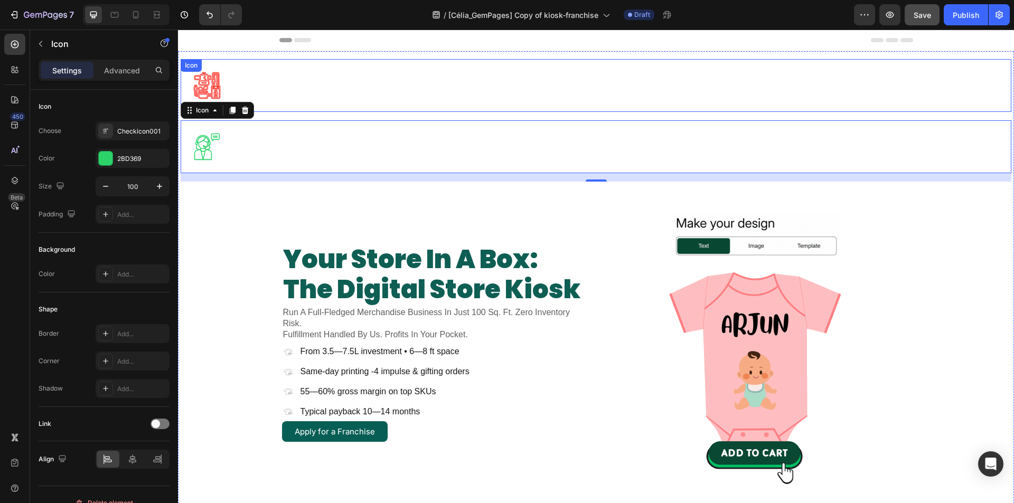
click at [194, 84] on icon ".id581909260707824576 .id581909009401906112 .cls-1 { }" at bounding box center [207, 85] width 53 height 53
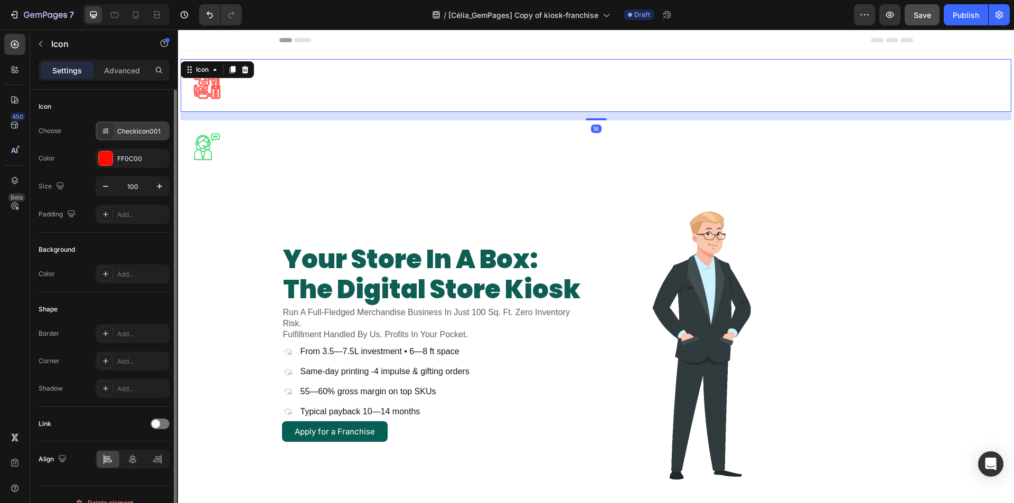
click at [103, 130] on icon ".id581909260707824576 .id581909009401906112 .cls-1 { }" at bounding box center [105, 131] width 11 height 11
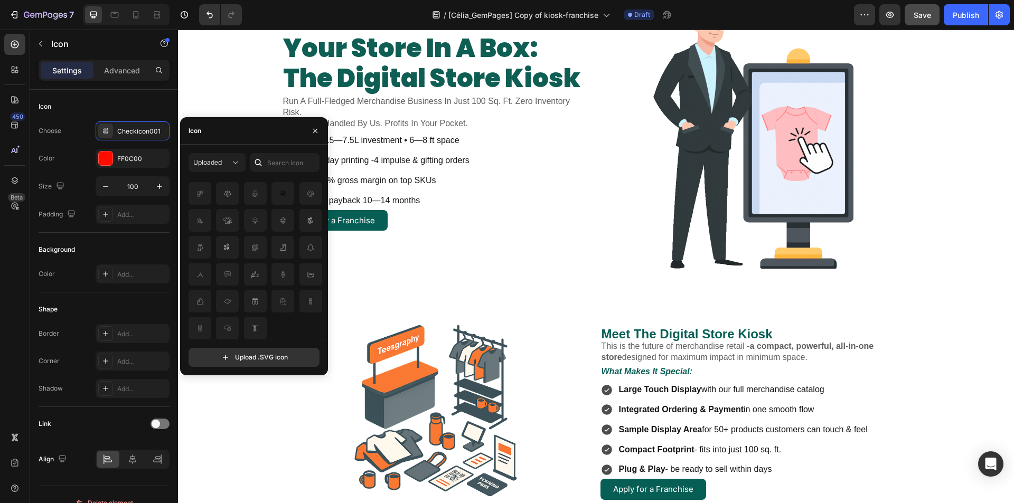
scroll to position [74, 0]
click at [317, 131] on icon "button" at bounding box center [315, 131] width 8 height 8
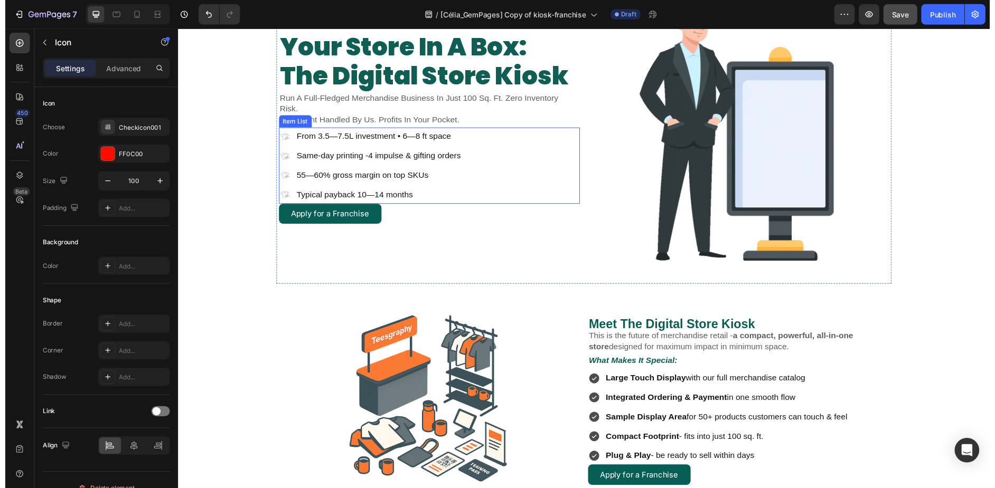
scroll to position [0, 0]
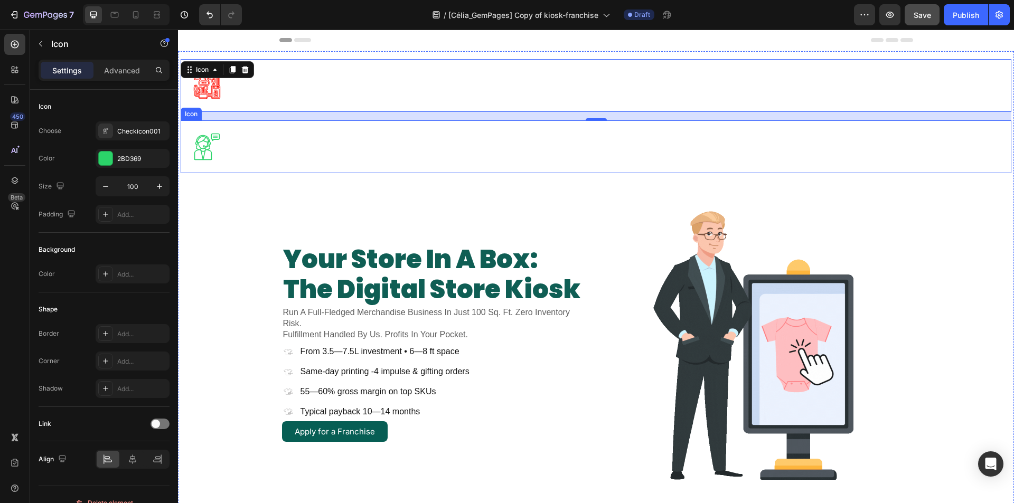
click at [204, 142] on icon ".id581909052888449632 .id581908632602411968 .cls-1 { stroke-width: 0px; }" at bounding box center [207, 146] width 53 height 53
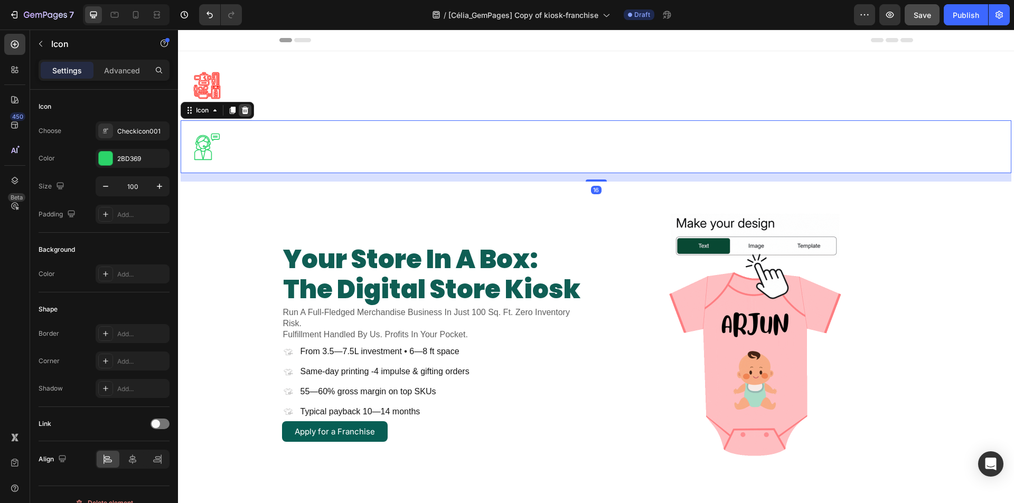
click at [248, 112] on icon at bounding box center [245, 110] width 8 height 8
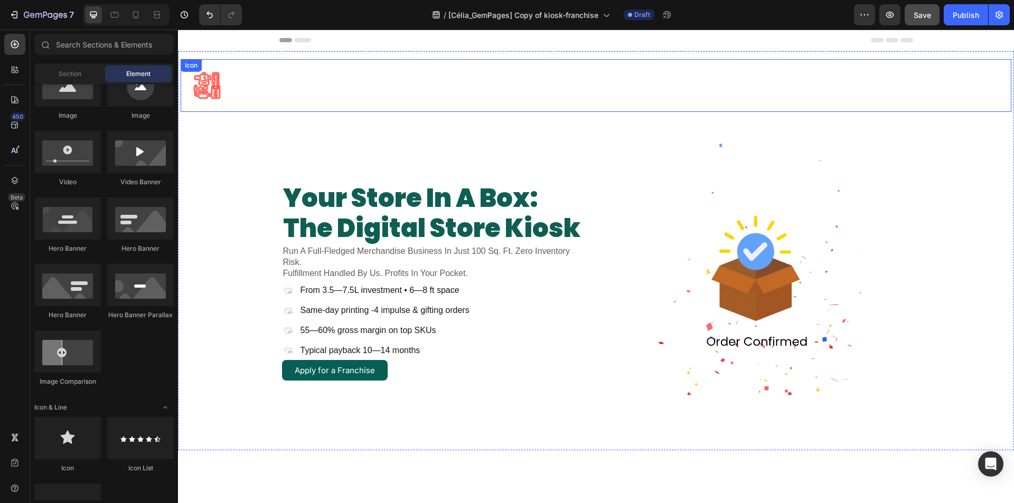
click at [210, 80] on icon at bounding box center [202, 79] width 17 height 14
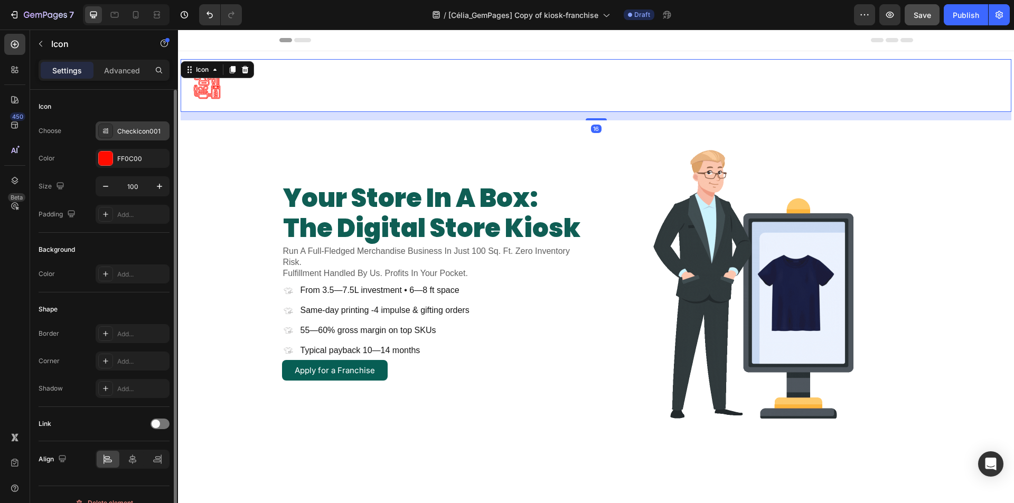
click at [107, 131] on icon at bounding box center [105, 130] width 5 height 5
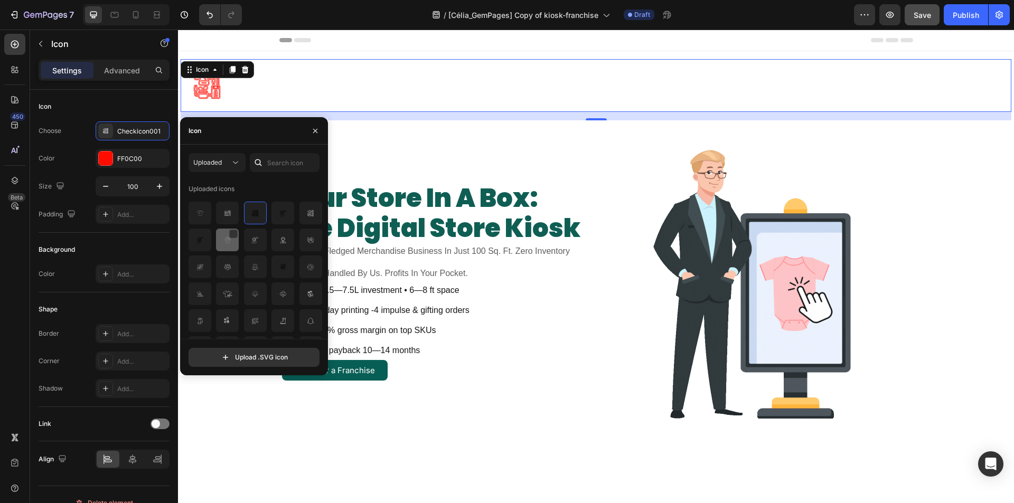
click at [225, 240] on img at bounding box center [227, 240] width 13 height 13
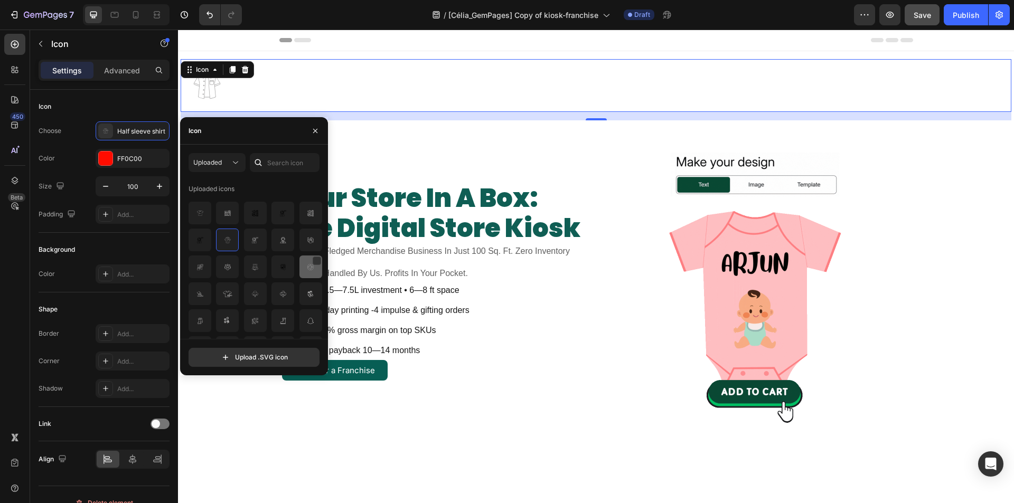
click at [306, 269] on img at bounding box center [310, 267] width 13 height 13
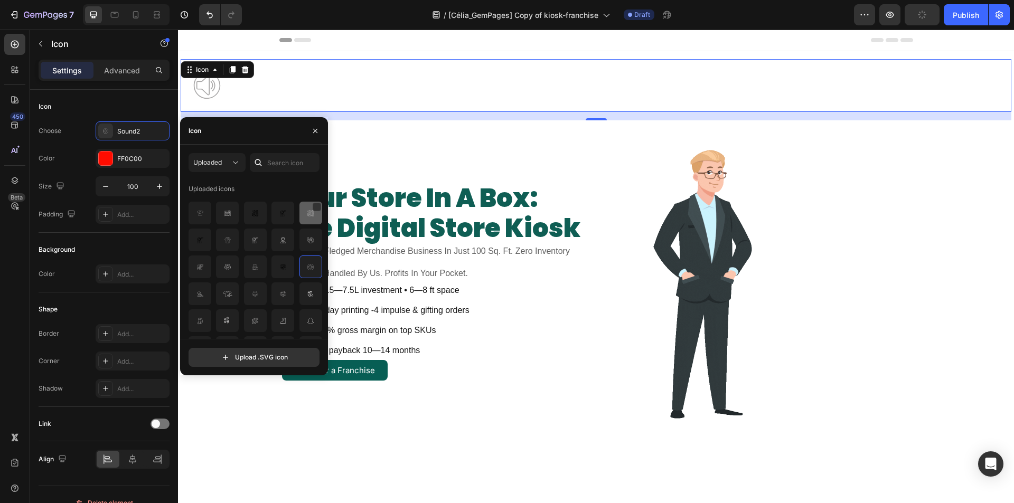
click at [313, 215] on img at bounding box center [310, 213] width 13 height 13
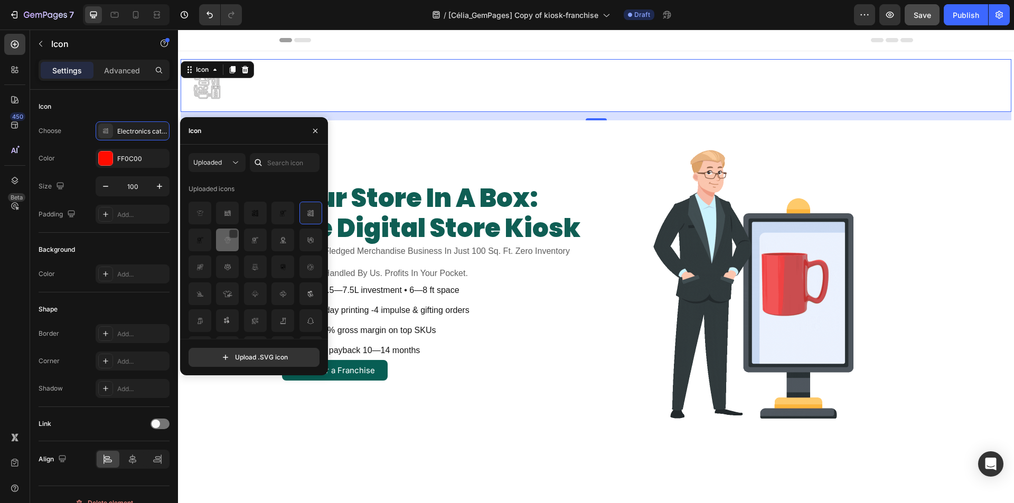
click at [230, 239] on img at bounding box center [227, 240] width 13 height 13
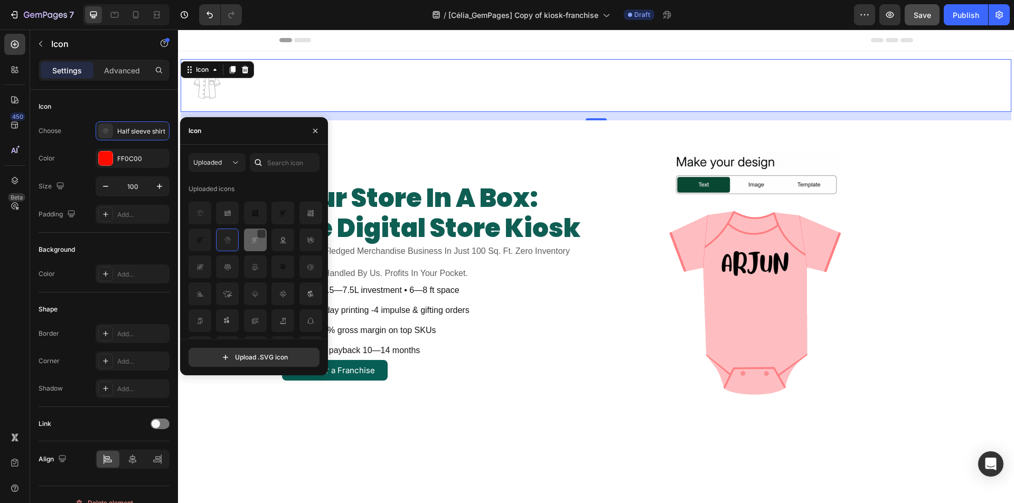
click at [256, 242] on img at bounding box center [255, 240] width 13 height 13
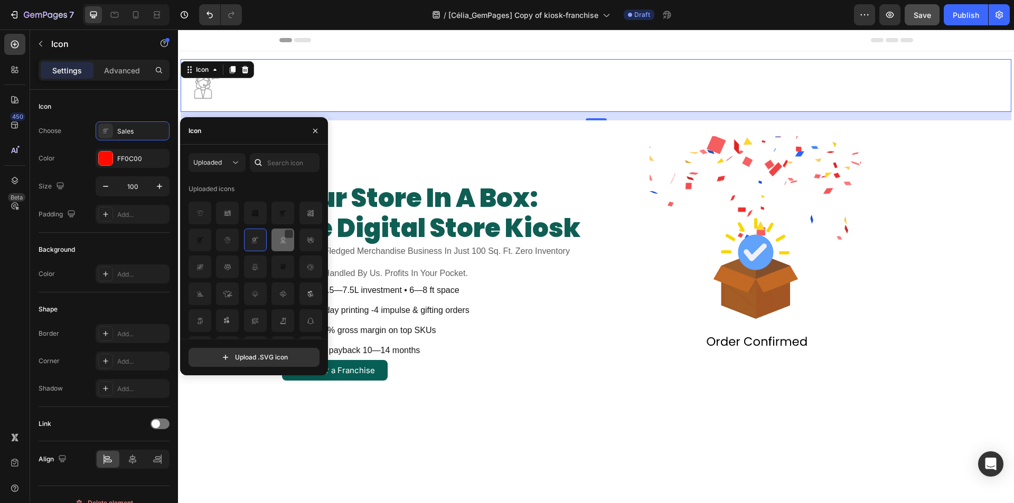
click at [278, 246] on img at bounding box center [283, 240] width 13 height 13
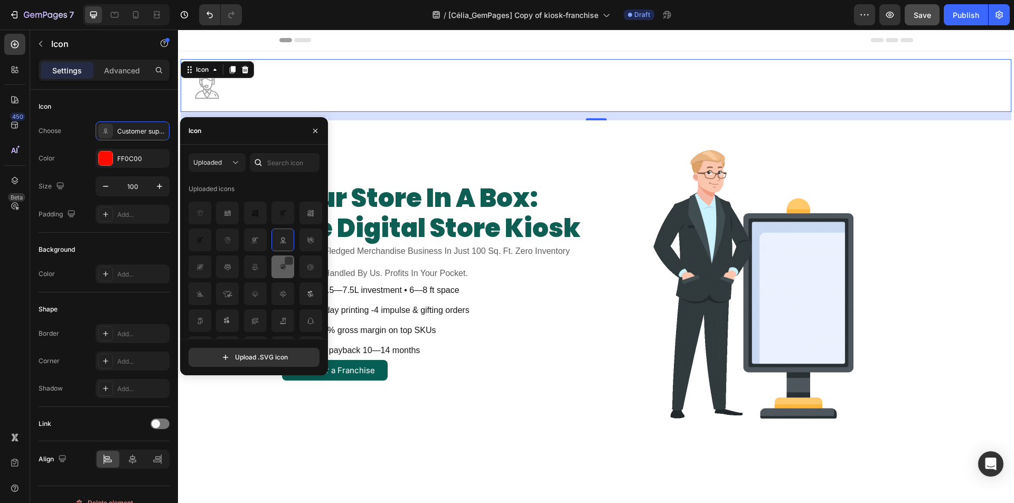
click at [277, 272] on img at bounding box center [283, 267] width 13 height 13
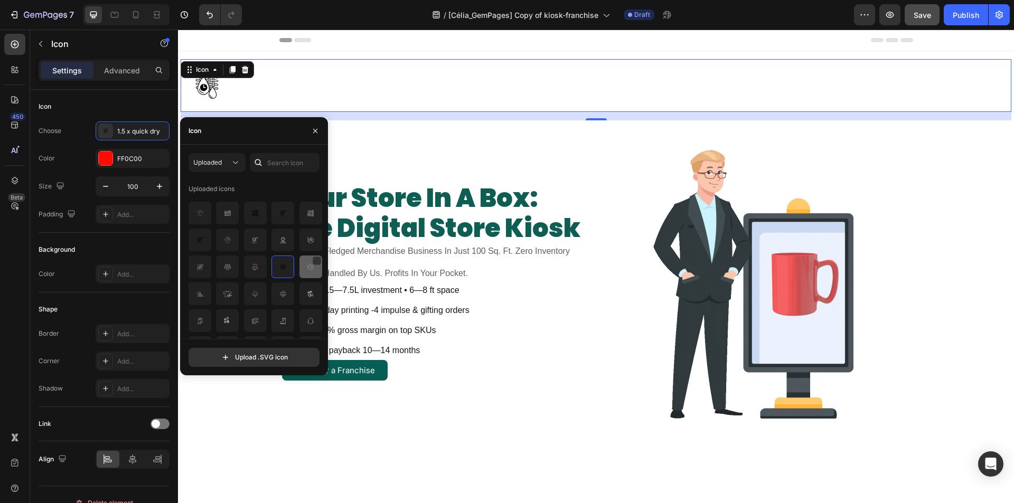
click at [305, 269] on img at bounding box center [310, 267] width 13 height 13
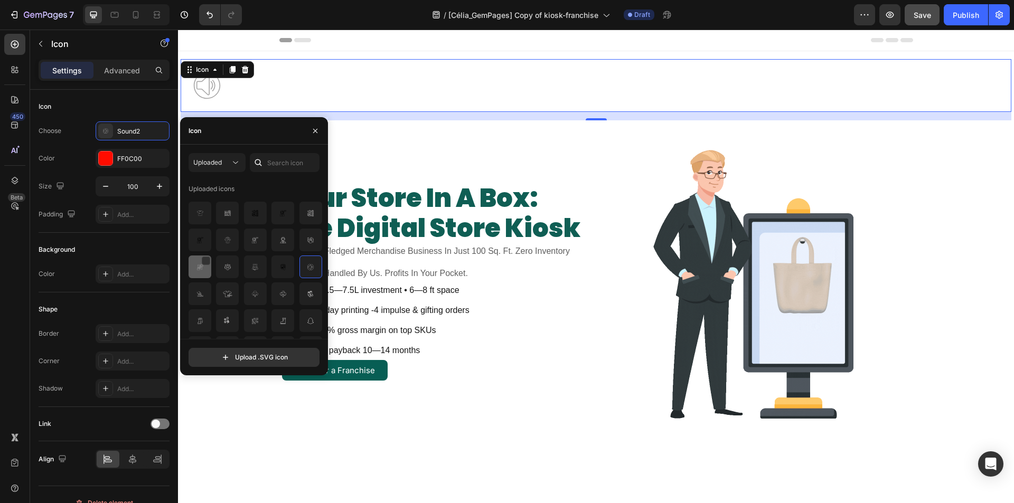
click at [194, 269] on img at bounding box center [200, 267] width 13 height 13
click at [211, 283] on div at bounding box center [200, 294] width 23 height 23
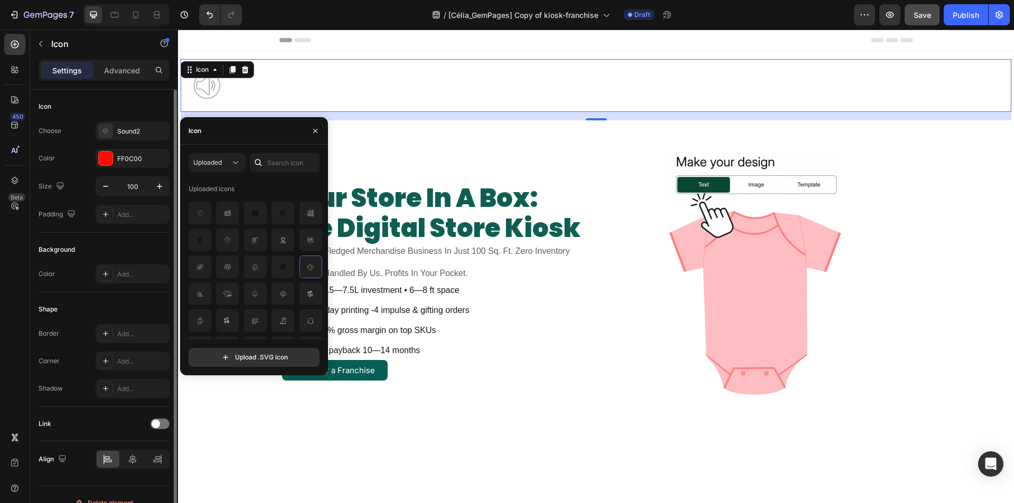
click at [128, 99] on div "Icon" at bounding box center [104, 106] width 131 height 17
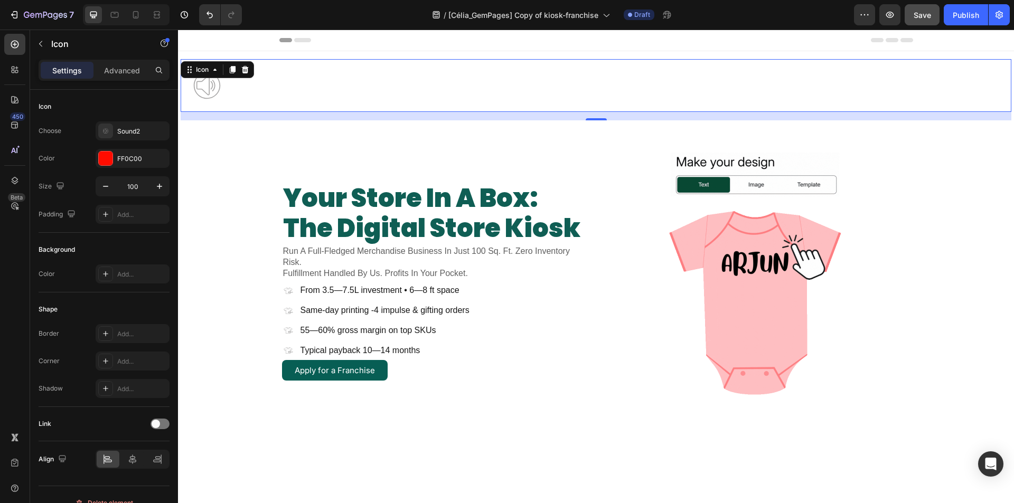
click at [255, 89] on div ".id581668683818992636 .cls-1 { fill: #a8a7a7; } Icon 16" at bounding box center [596, 85] width 831 height 53
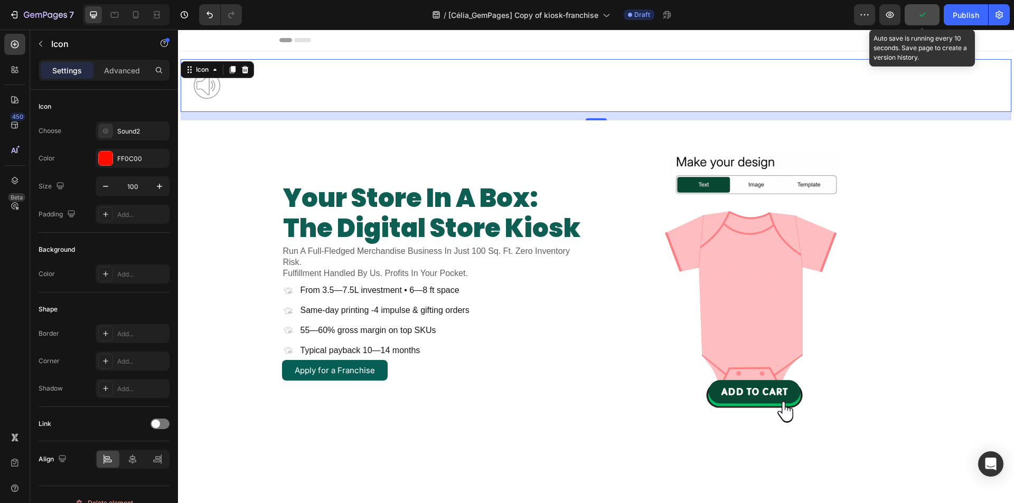
click at [928, 16] on button "button" at bounding box center [922, 14] width 35 height 21
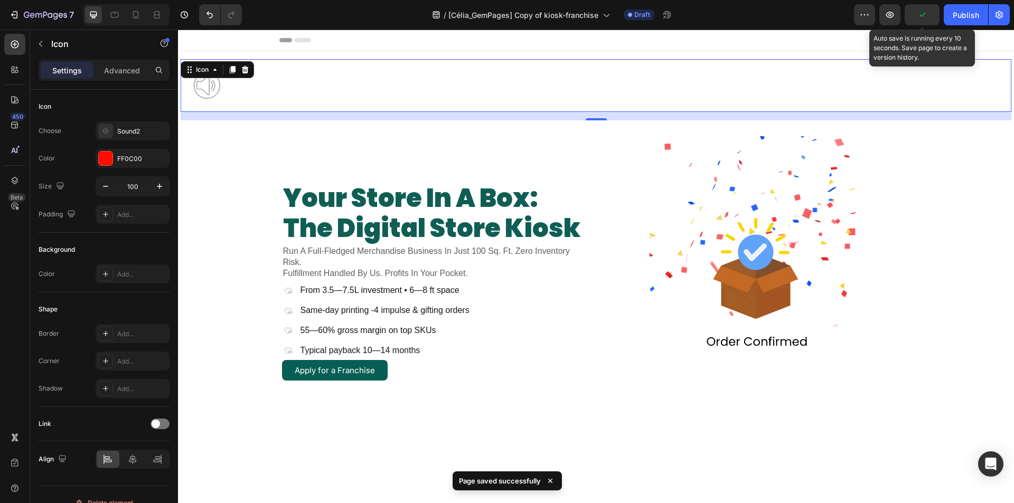
click at [921, 15] on icon "button" at bounding box center [922, 15] width 6 height 4
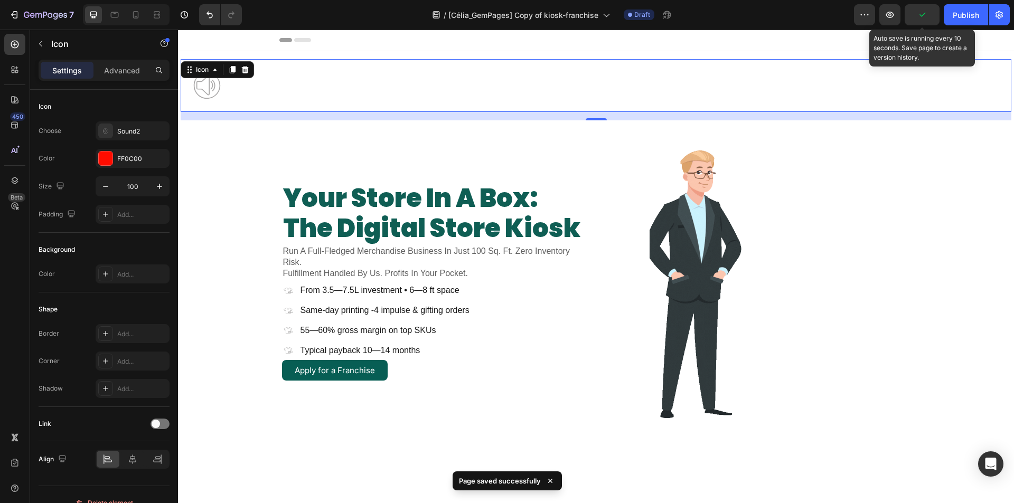
click at [922, 21] on button "button" at bounding box center [922, 14] width 35 height 21
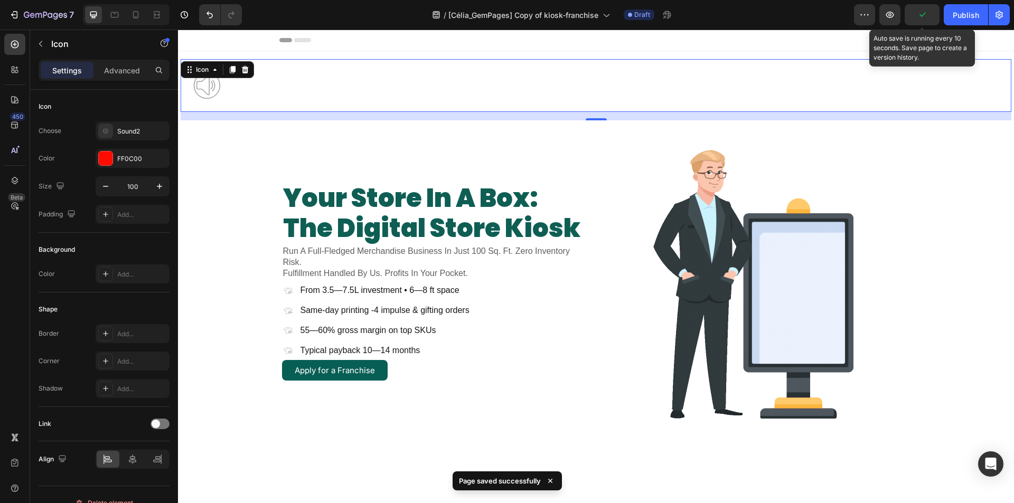
click at [922, 21] on button "button" at bounding box center [922, 14] width 35 height 21
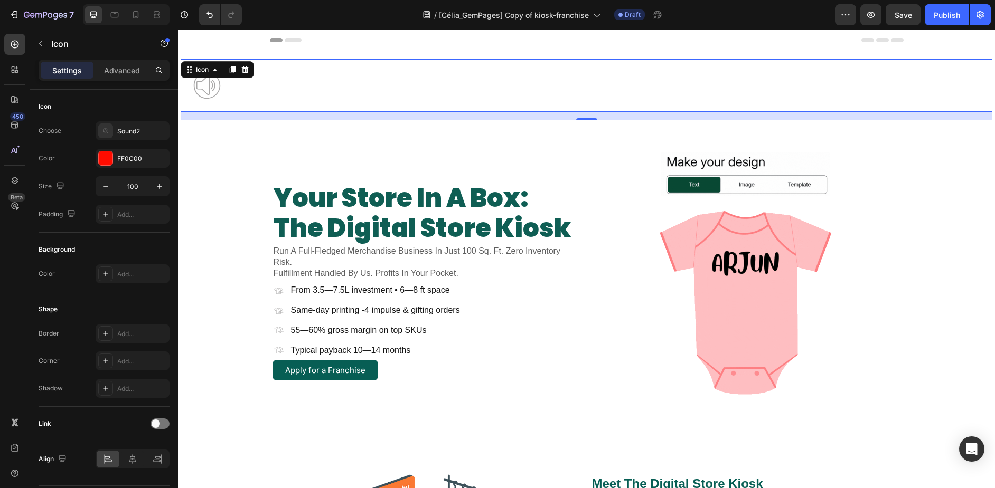
click at [219, 87] on icon ".id581668683818992636 .cls-1 { fill: #a8a7a7; }" at bounding box center [207, 85] width 53 height 53
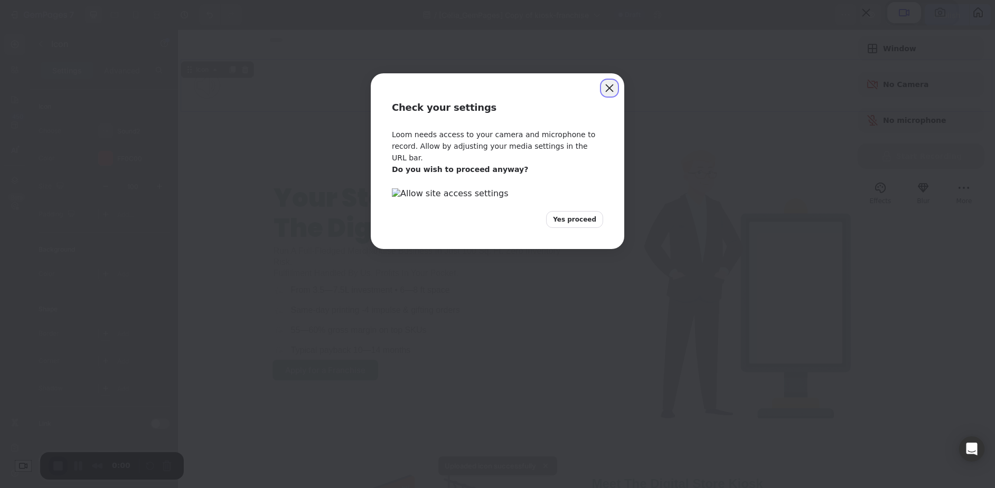
click at [612, 85] on button "Close" at bounding box center [609, 88] width 17 height 17
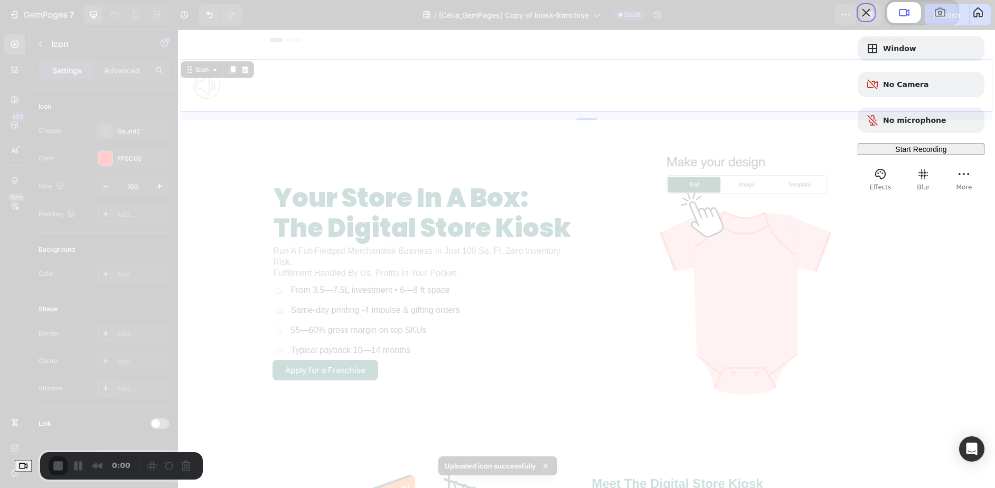
click at [895, 154] on span "Start Recording" at bounding box center [920, 149] width 51 height 8
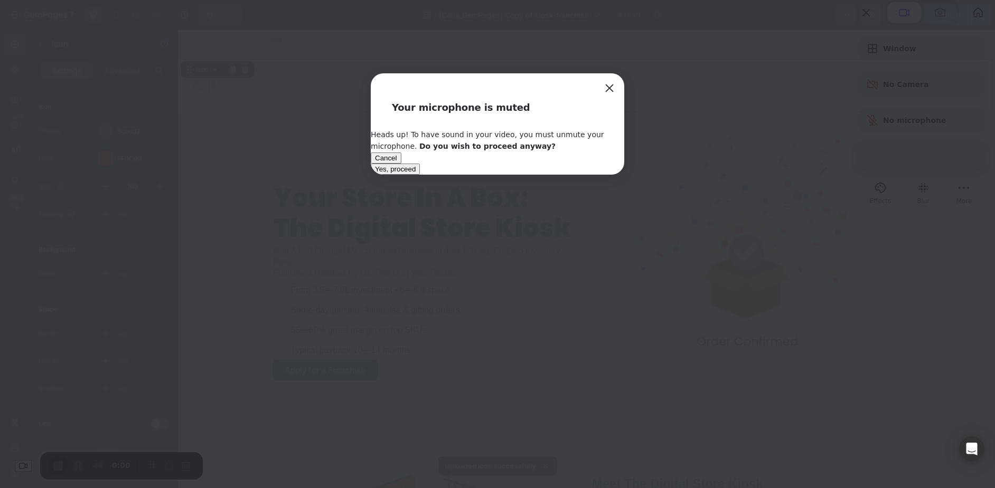
click at [416, 173] on span "Yes, proceed" at bounding box center [395, 169] width 41 height 8
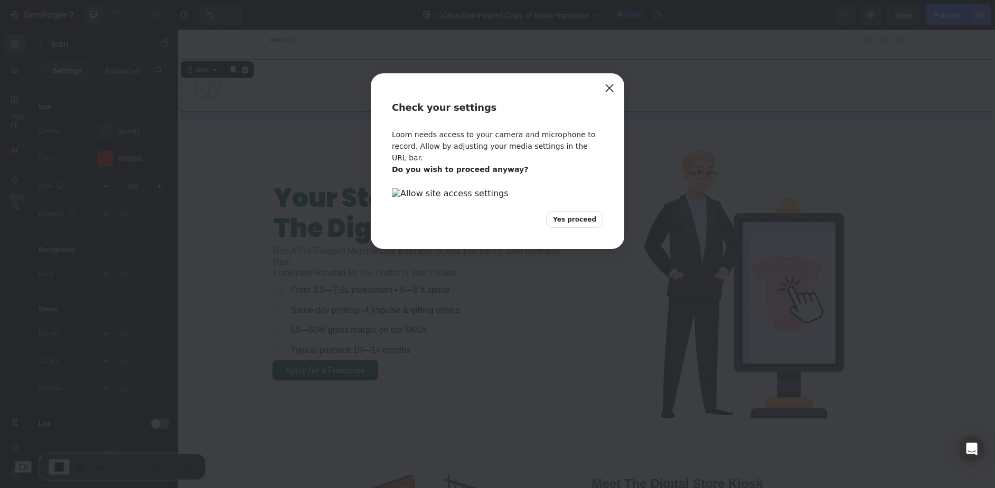
click at [33, 65] on div "Check your settings Loom needs access to your camera and microphone to record. …" at bounding box center [497, 244] width 995 height 488
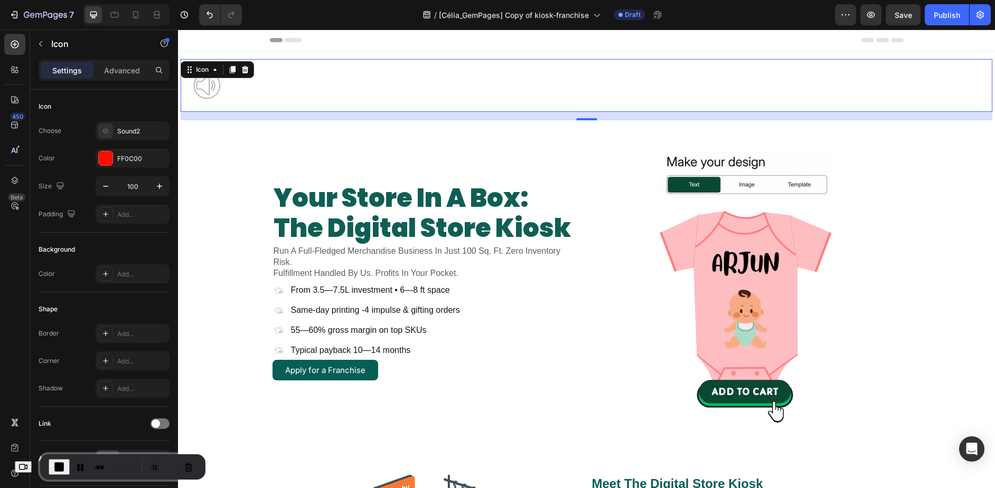
click at [201, 90] on icon ".id581668683818992636 .cls-1 { fill: #a8a7a7; }" at bounding box center [207, 85] width 53 height 53
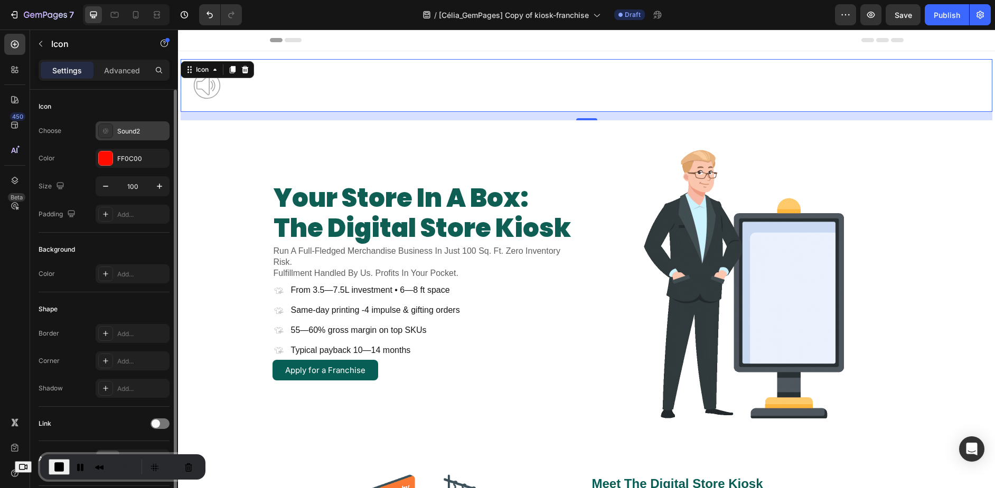
click at [106, 128] on icon ".id581668683818992636 .cls-1 { fill: #a8a7a7; }" at bounding box center [105, 131] width 11 height 11
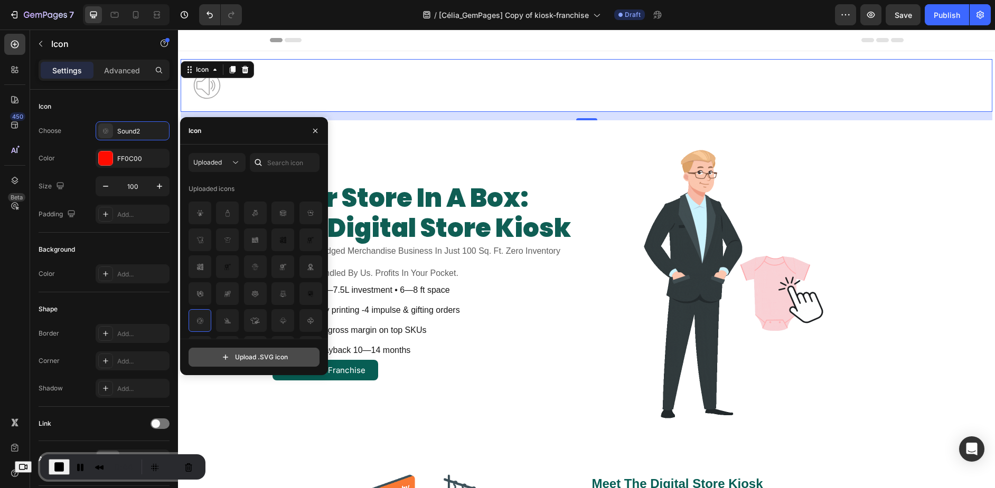
click at [256, 352] on input "file" at bounding box center [254, 358] width 130 height 18
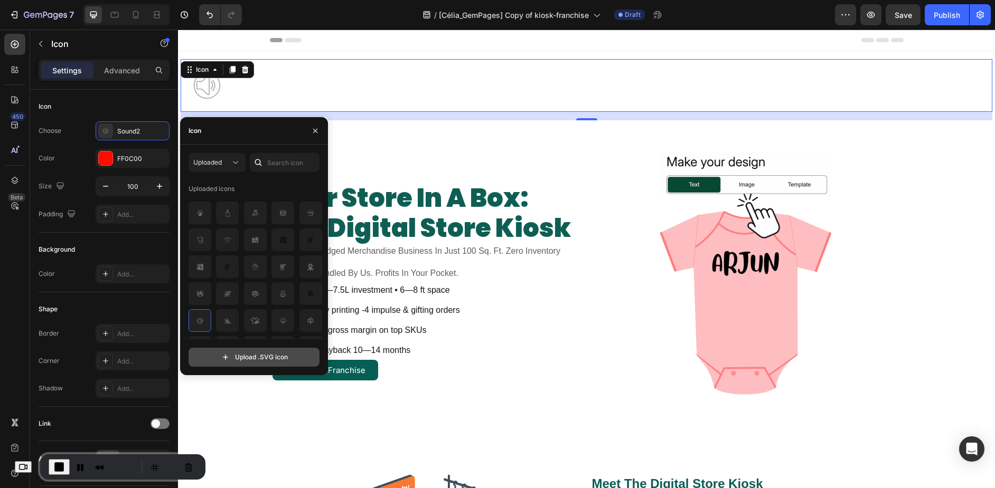
type input "C:\fakepath\demo.svg"
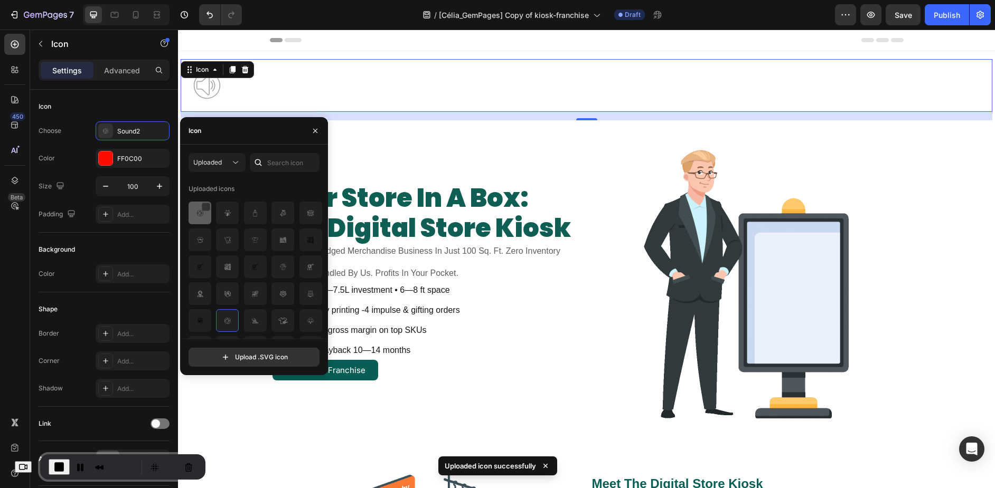
click at [216, 220] on div at bounding box center [227, 213] width 23 height 23
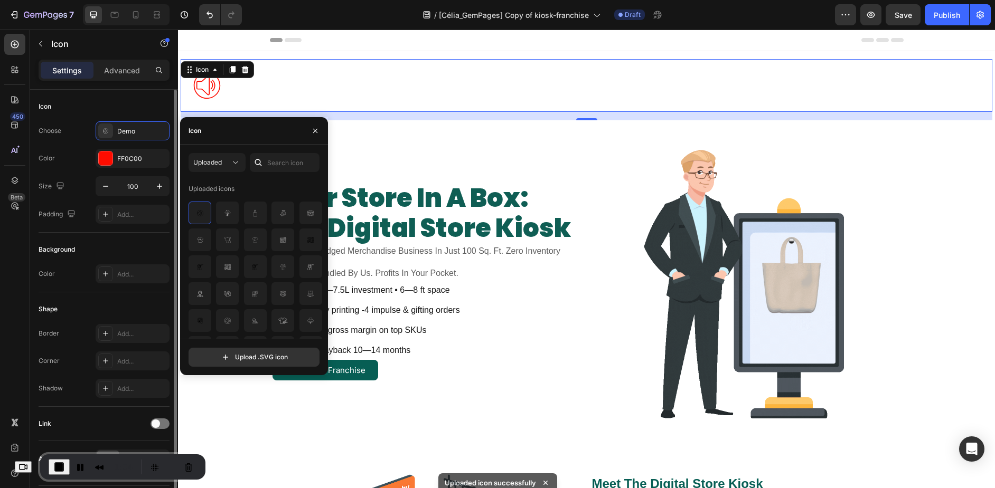
click at [142, 103] on div "Icon" at bounding box center [104, 106] width 131 height 17
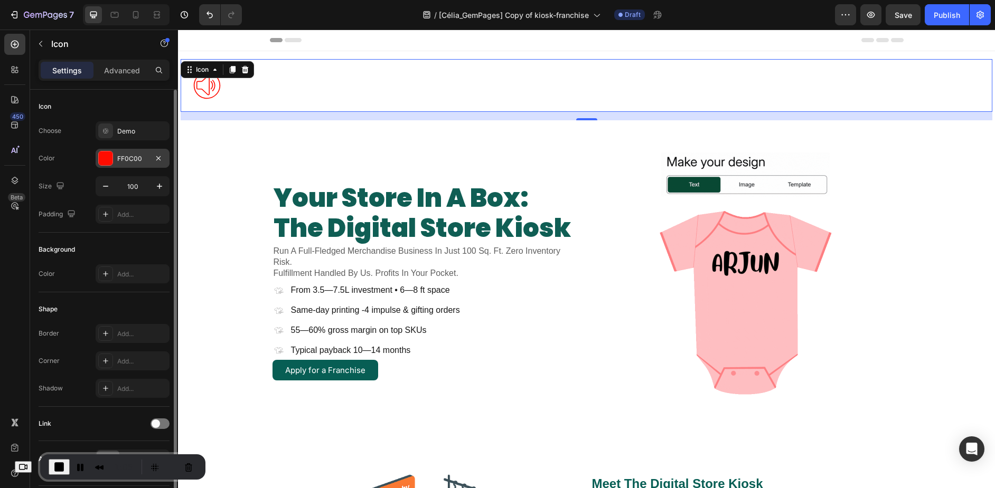
click at [106, 156] on div at bounding box center [106, 159] width 14 height 14
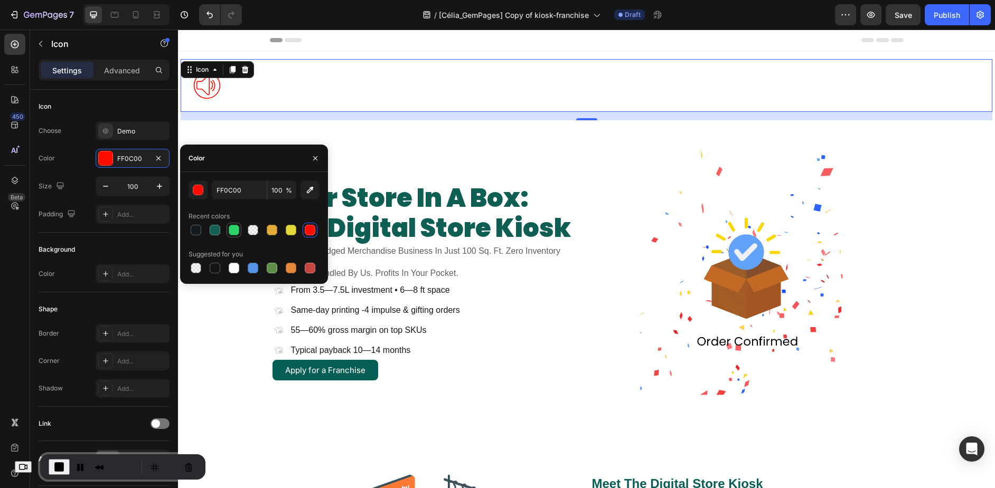
click at [229, 228] on div at bounding box center [234, 230] width 11 height 11
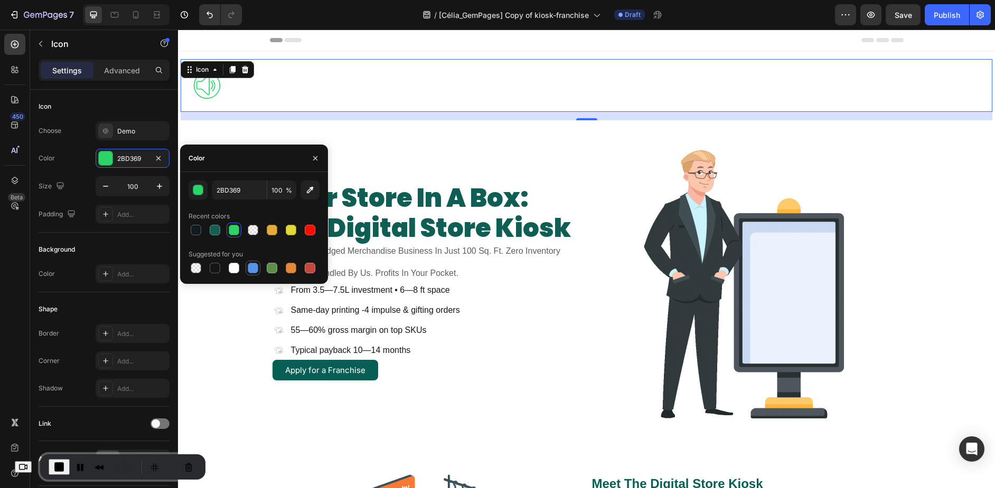
drag, startPoint x: 253, startPoint y: 265, endPoint x: 259, endPoint y: 267, distance: 5.5
click at [253, 265] on div at bounding box center [253, 268] width 11 height 11
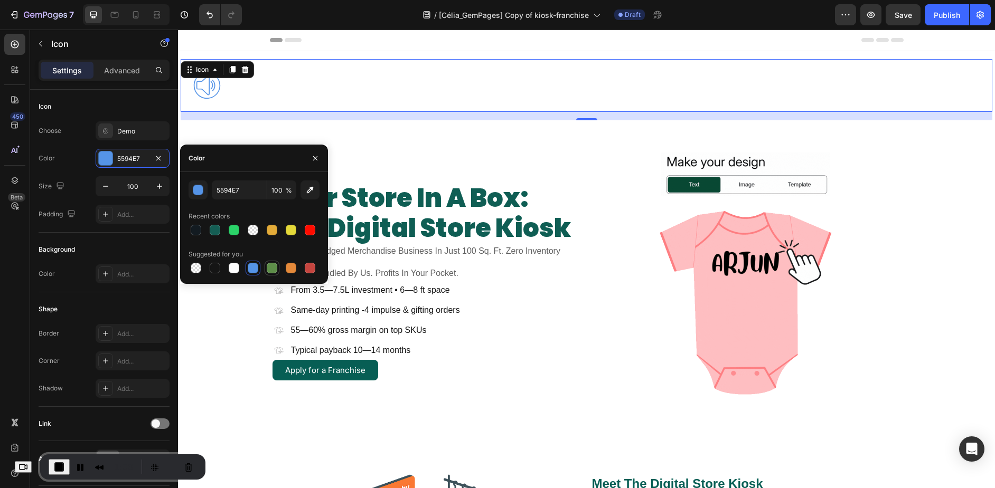
click at [272, 266] on div at bounding box center [272, 268] width 11 height 11
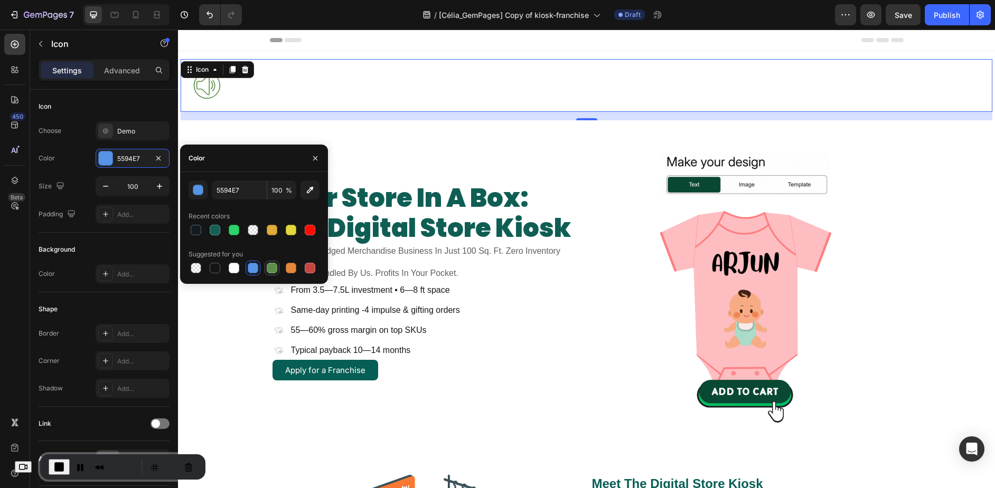
type input "5E8E49"
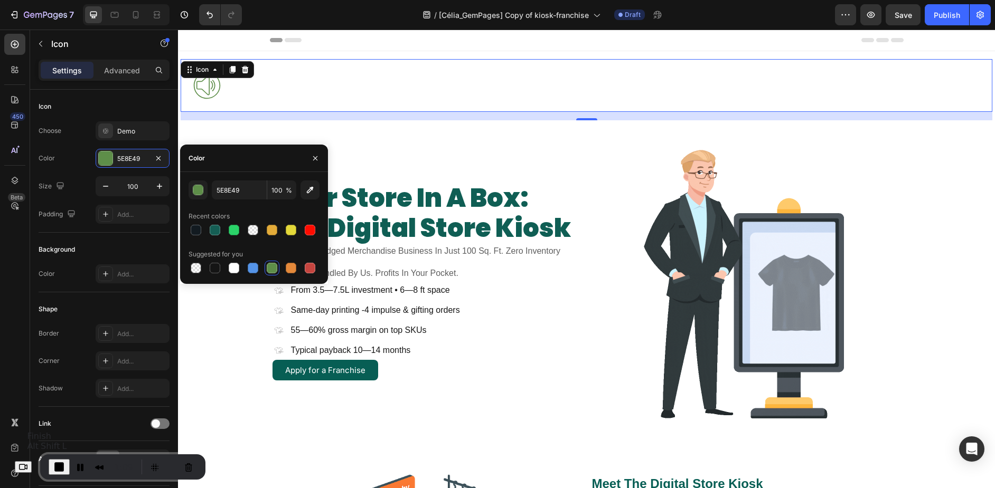
click at [65, 467] on span "End Recording" at bounding box center [59, 467] width 13 height 13
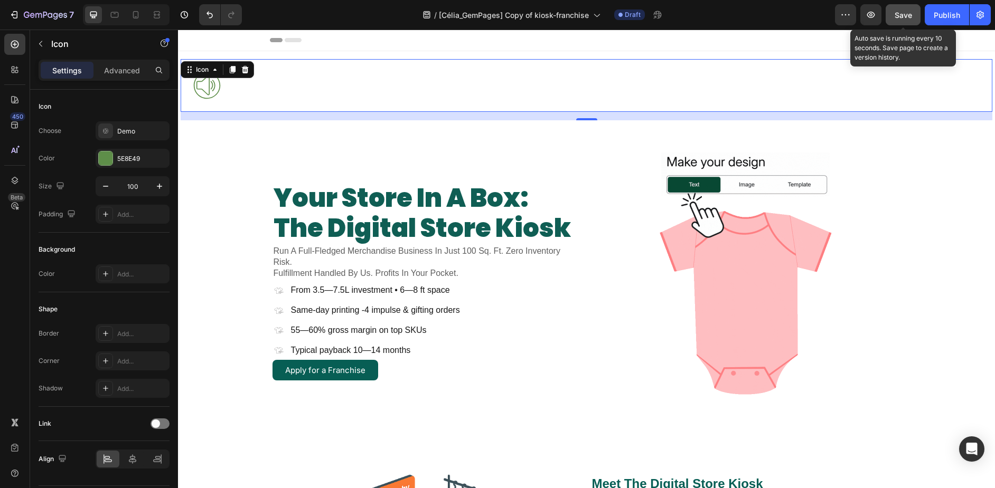
click at [897, 21] on button "Save" at bounding box center [903, 14] width 35 height 21
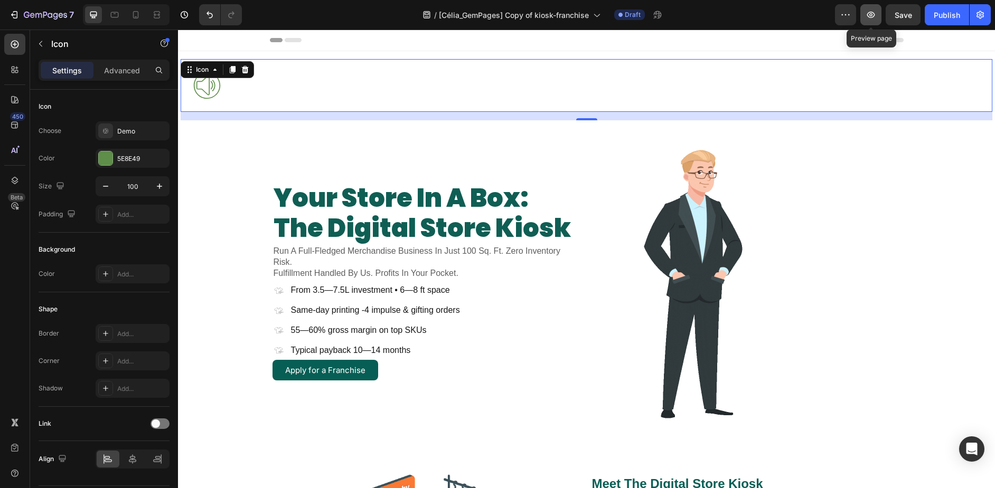
click at [865, 17] on button "button" at bounding box center [870, 14] width 21 height 21
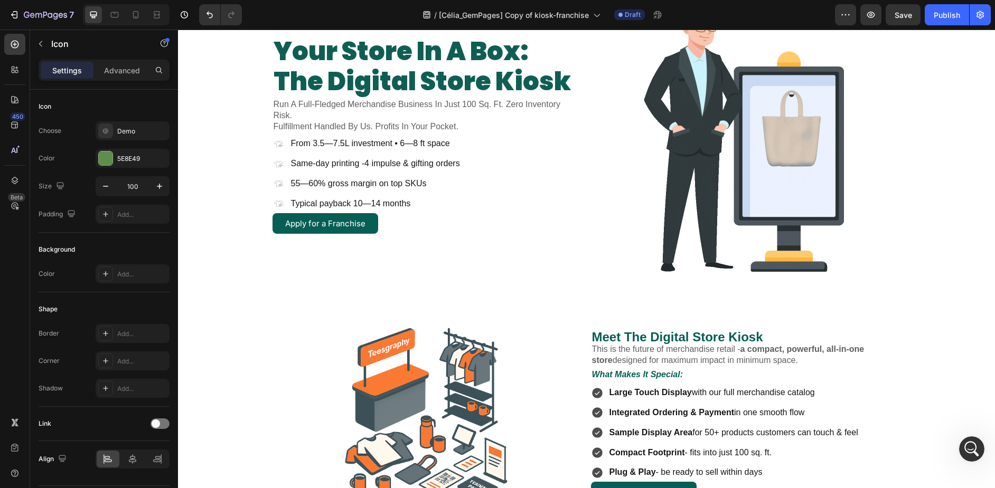
scroll to position [264, 0]
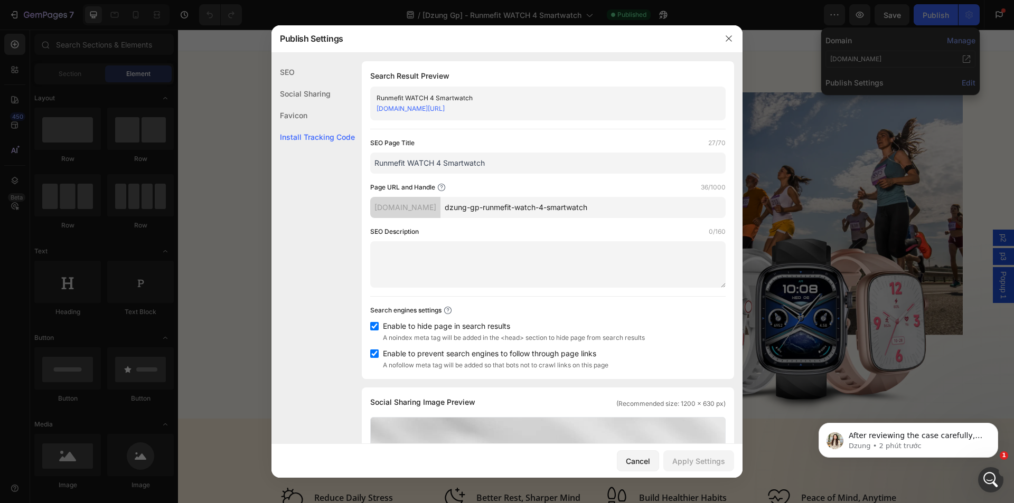
scroll to position [796, 0]
